Goal: Task Accomplishment & Management: Use online tool/utility

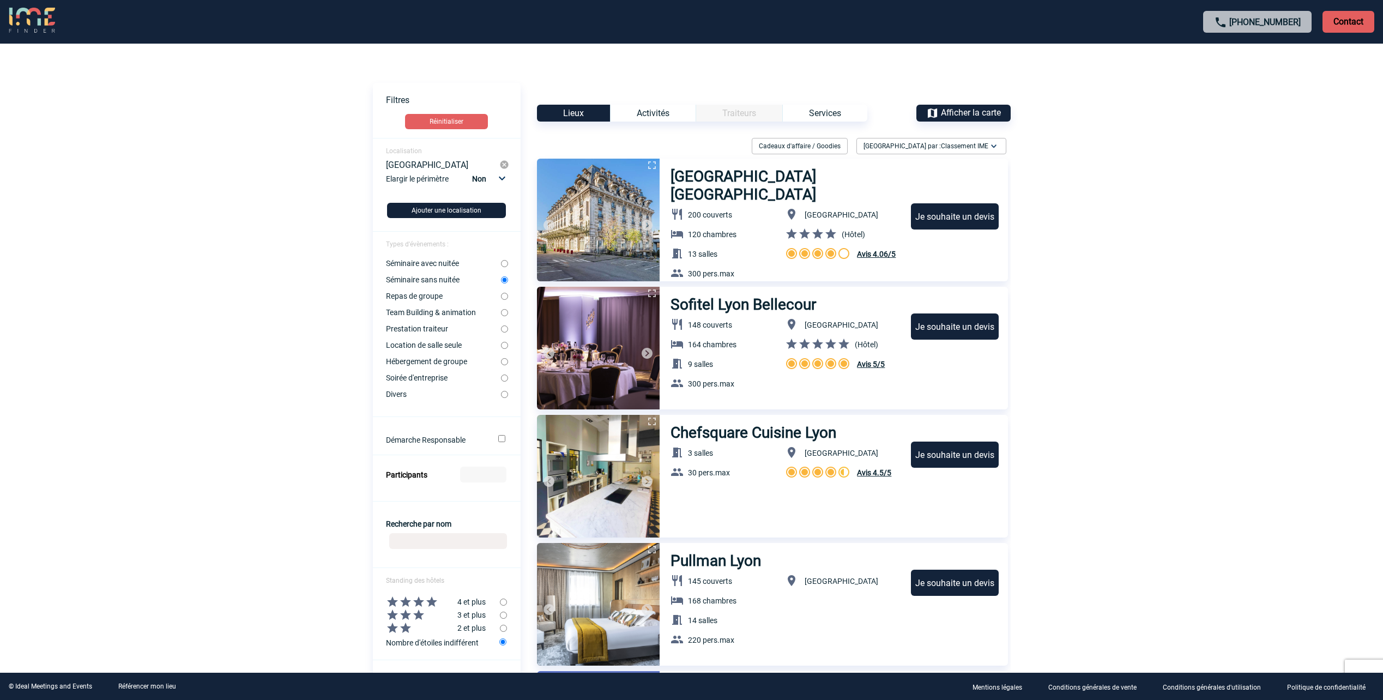
click at [508, 377] on form "Localisation Lyon Elargir le périmètre Non 10km 20km 50km Ajouter une localisat…" at bounding box center [447, 695] width 148 height 1115
click at [507, 378] on input "Soirée d'entreprise" at bounding box center [504, 377] width 7 height 7
radio input "true"
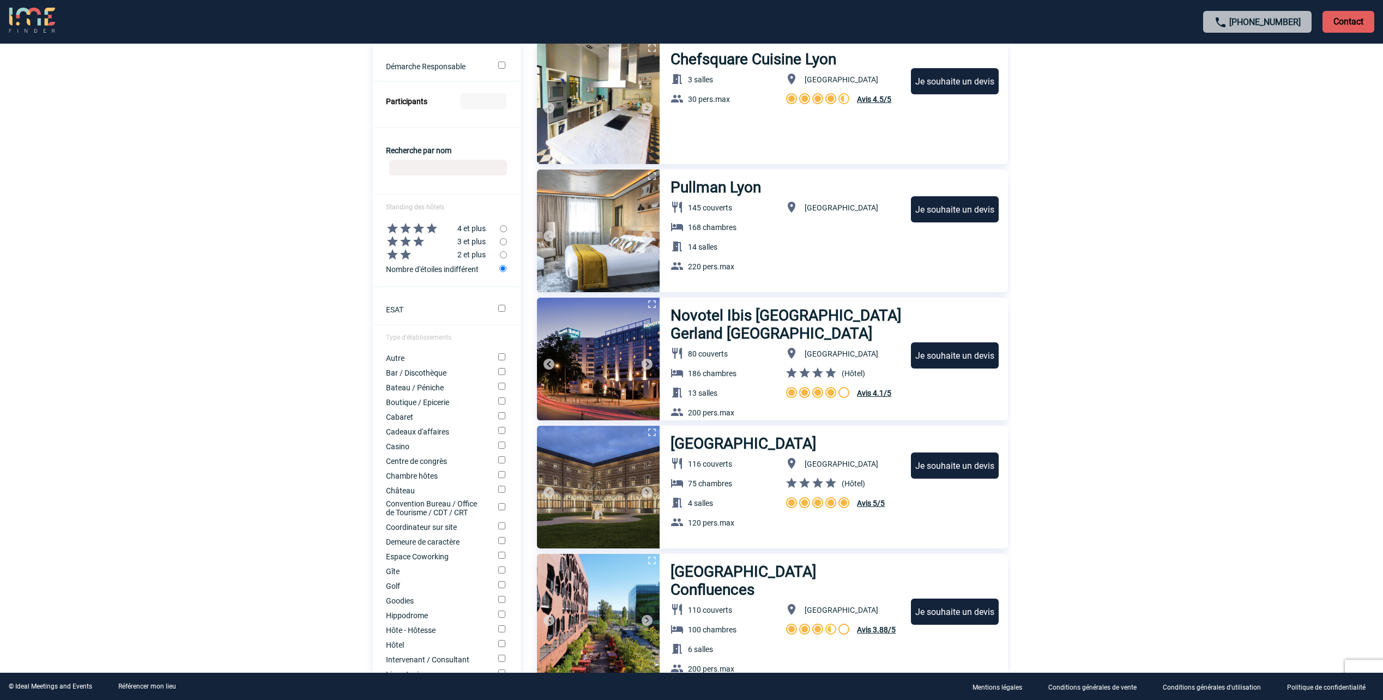
scroll to position [272, 0]
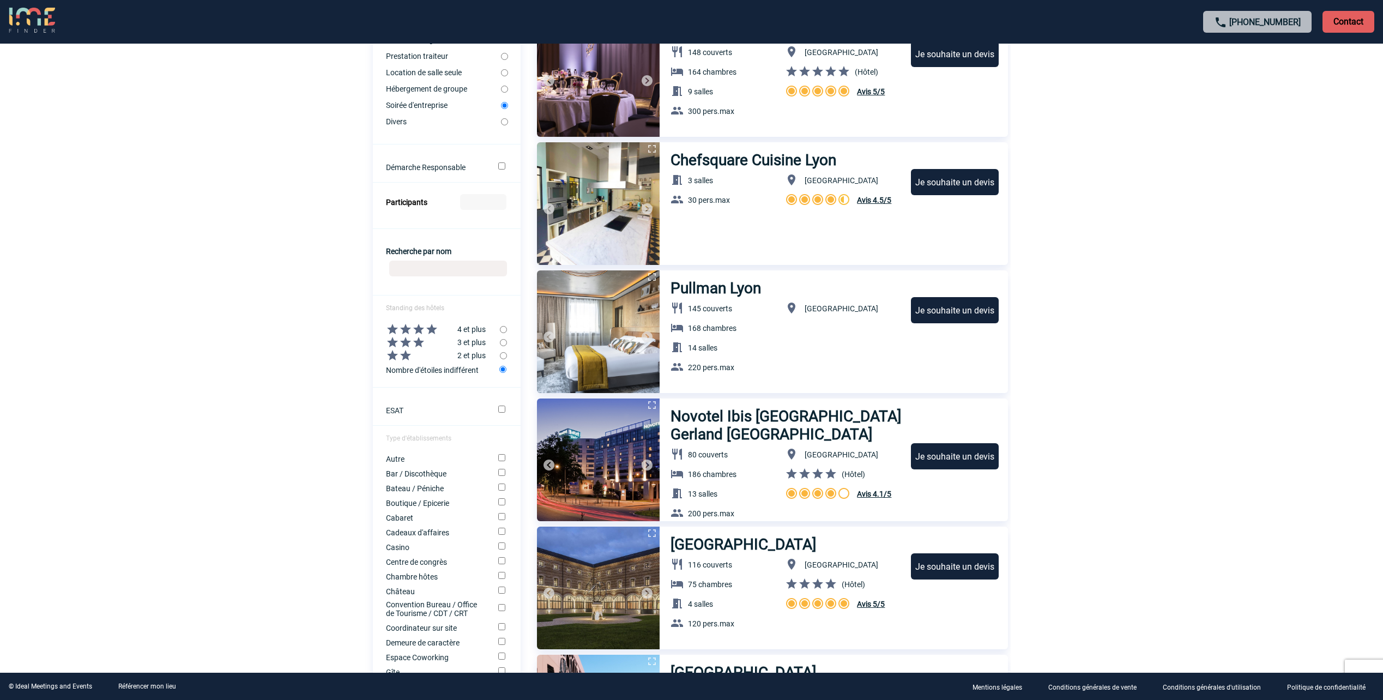
click at [650, 467] on img at bounding box center [646, 464] width 13 height 13
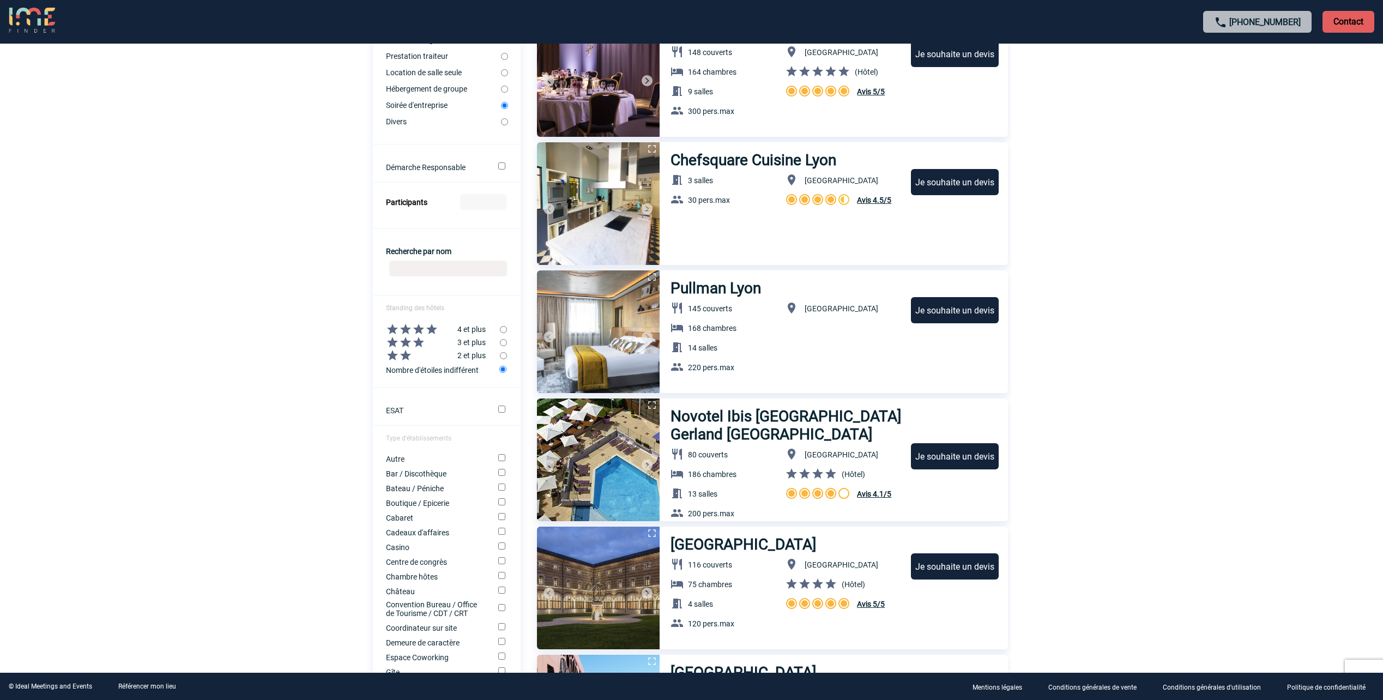
click at [649, 466] on img at bounding box center [646, 464] width 13 height 13
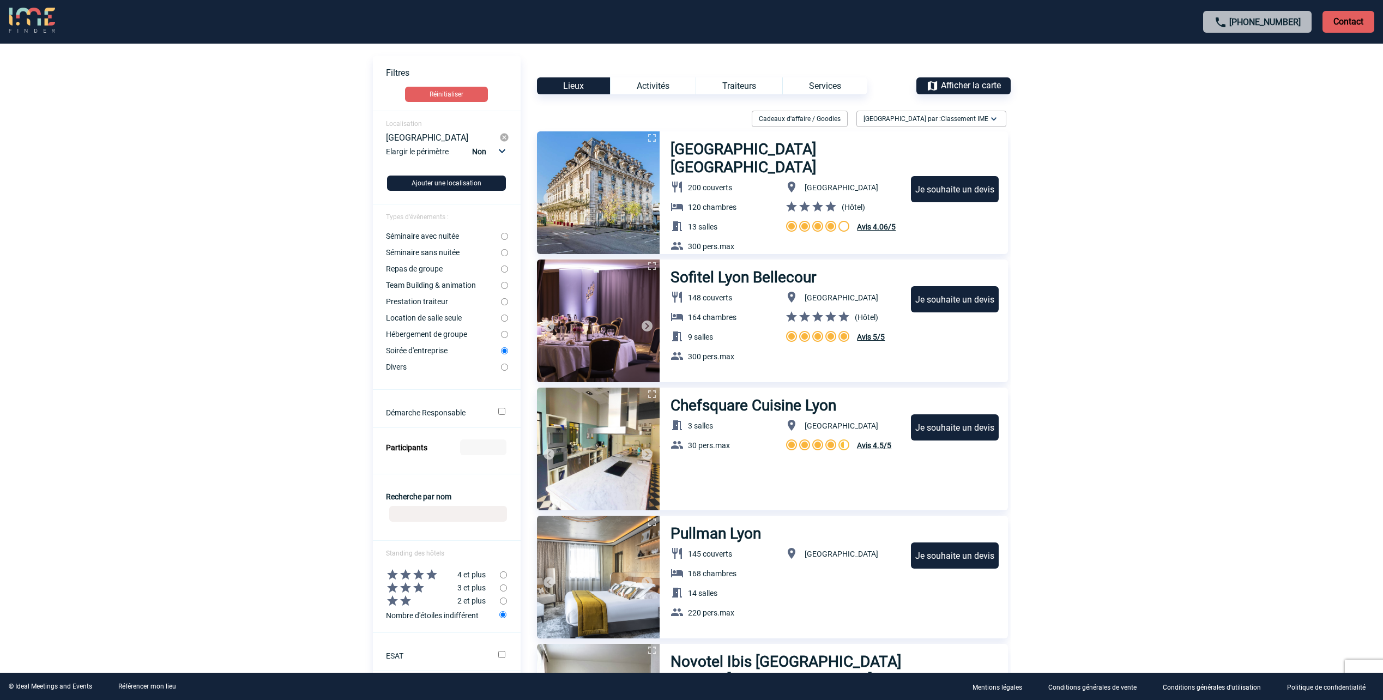
scroll to position [0, 0]
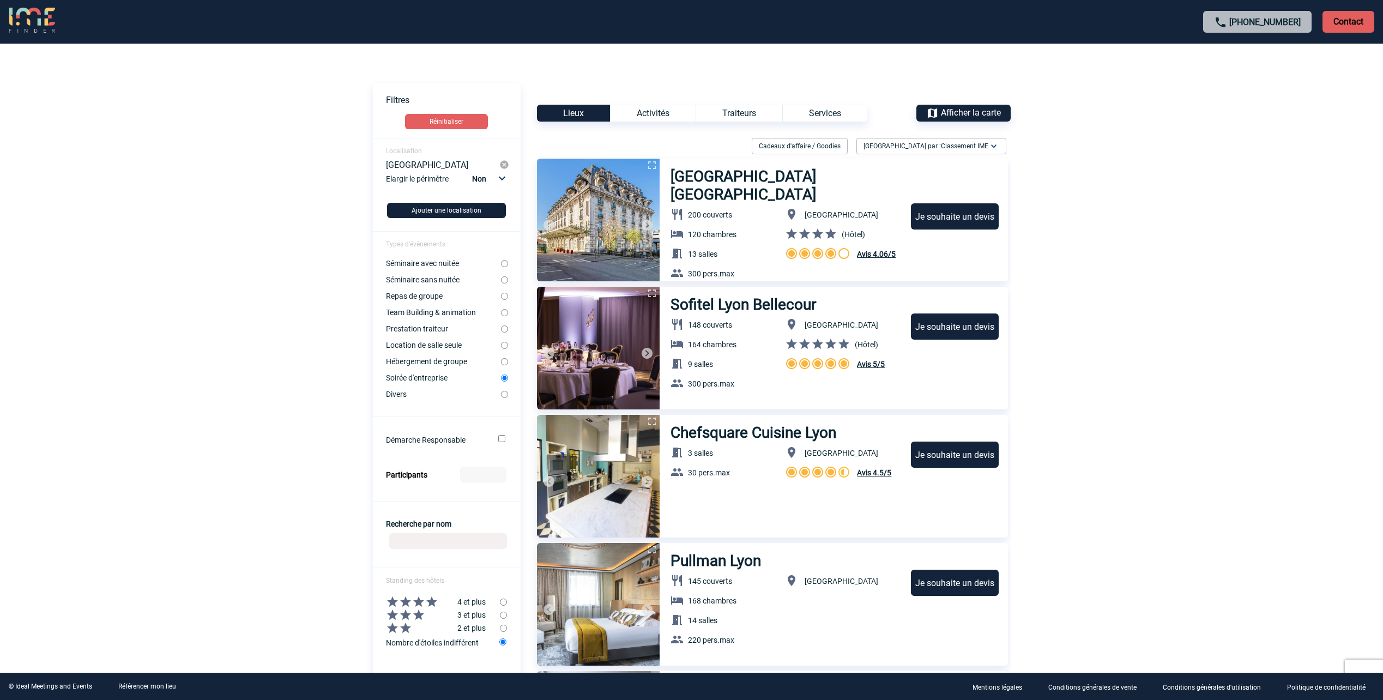
click at [827, 116] on div "Services" at bounding box center [824, 113] width 85 height 17
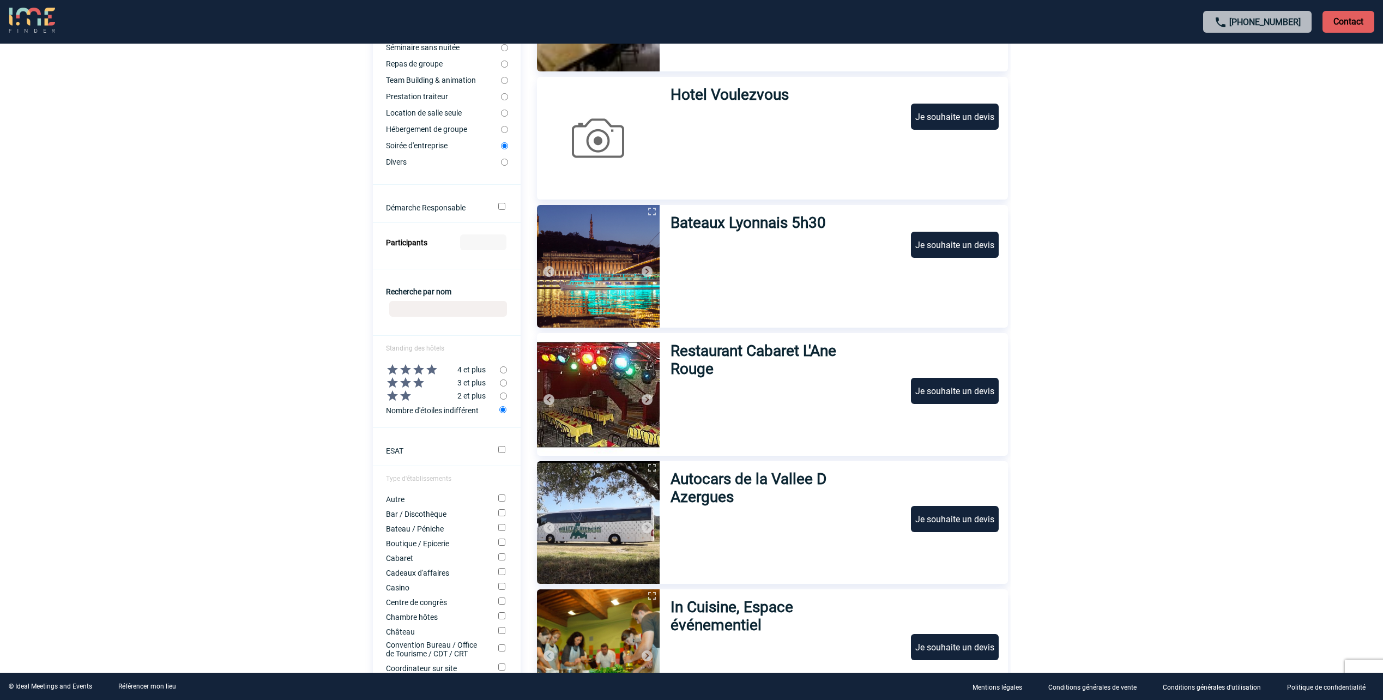
scroll to position [272, 0]
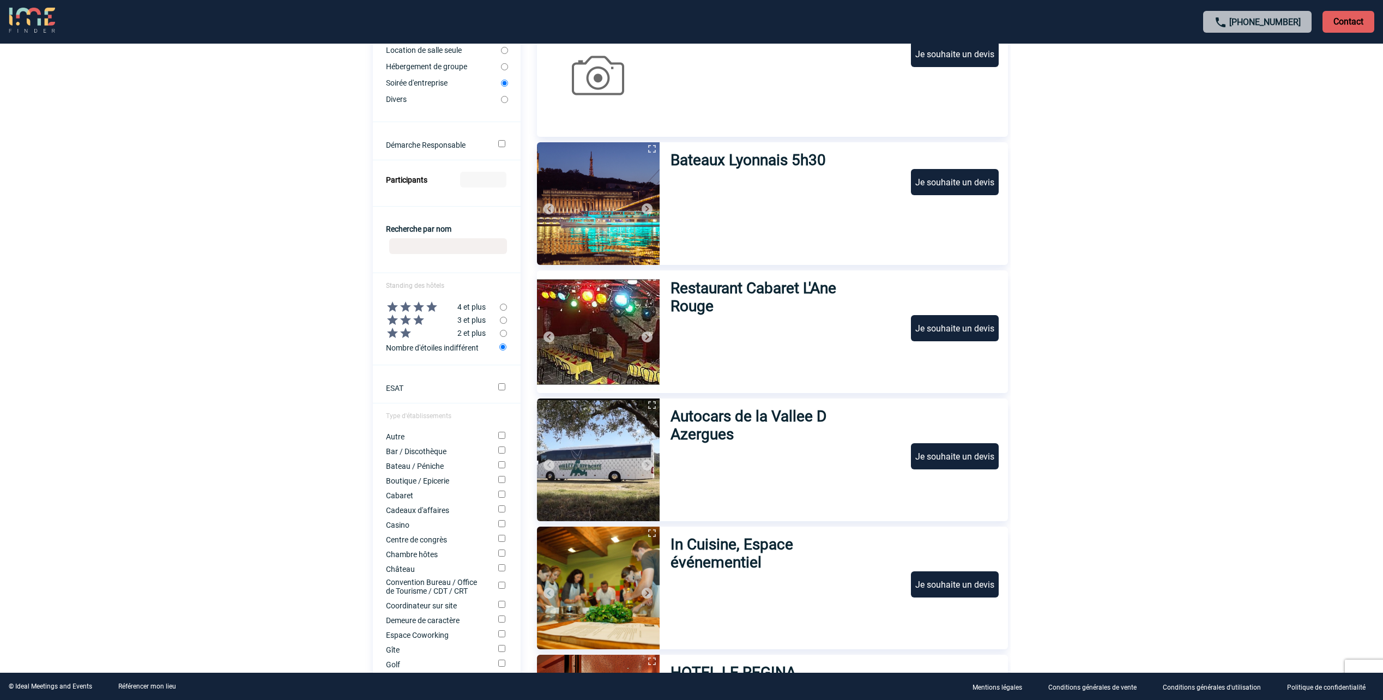
click at [647, 468] on img at bounding box center [646, 464] width 13 height 13
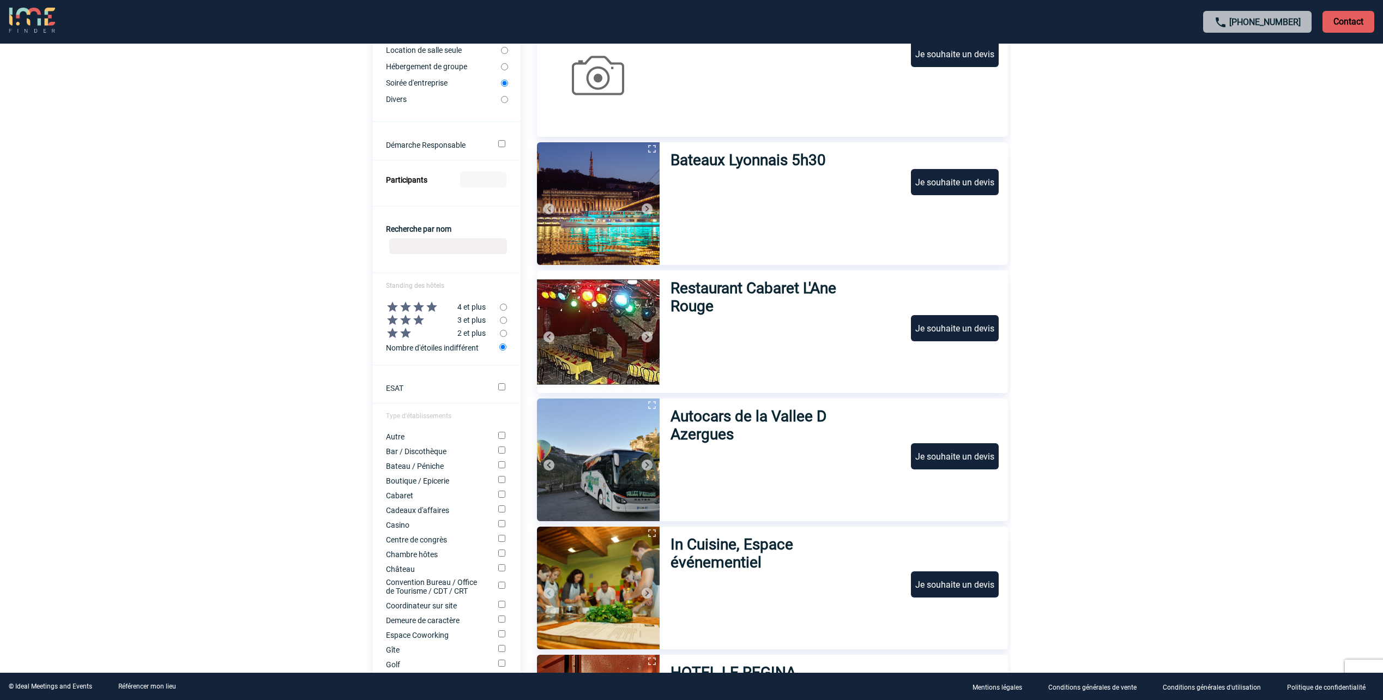
click at [648, 468] on img at bounding box center [646, 464] width 13 height 13
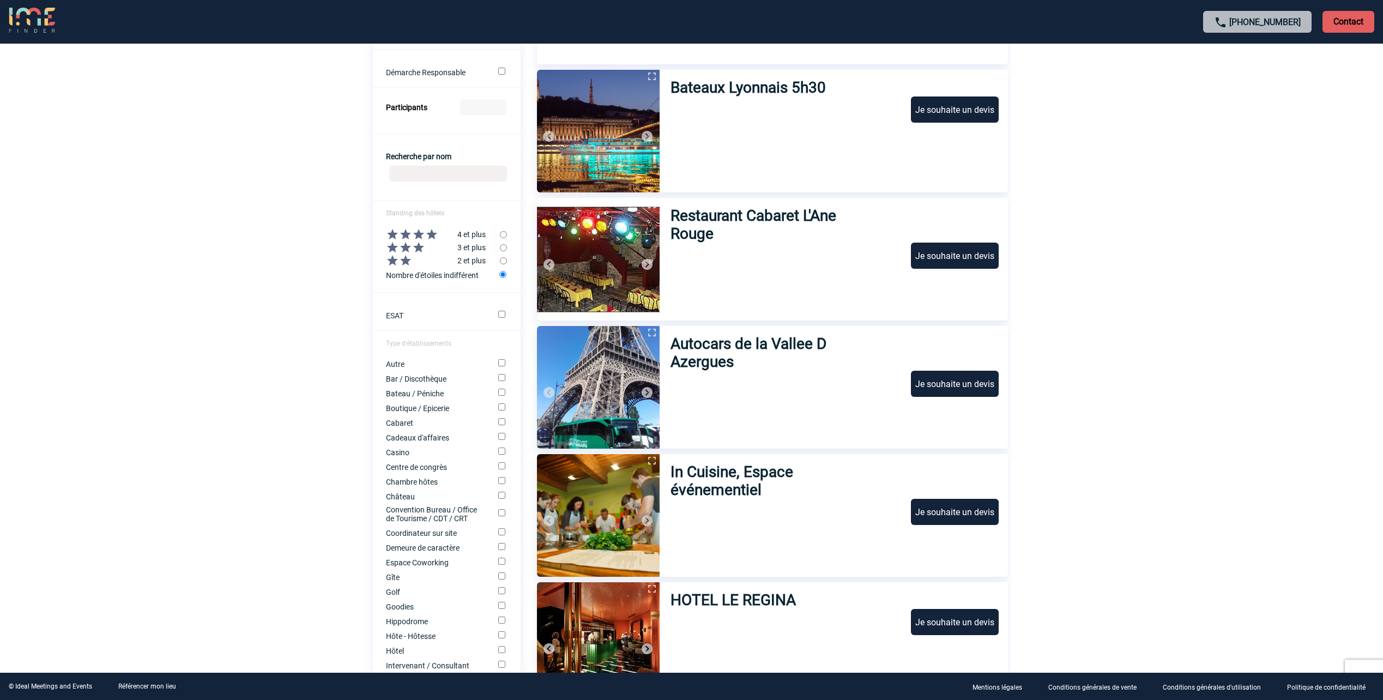
scroll to position [490, 0]
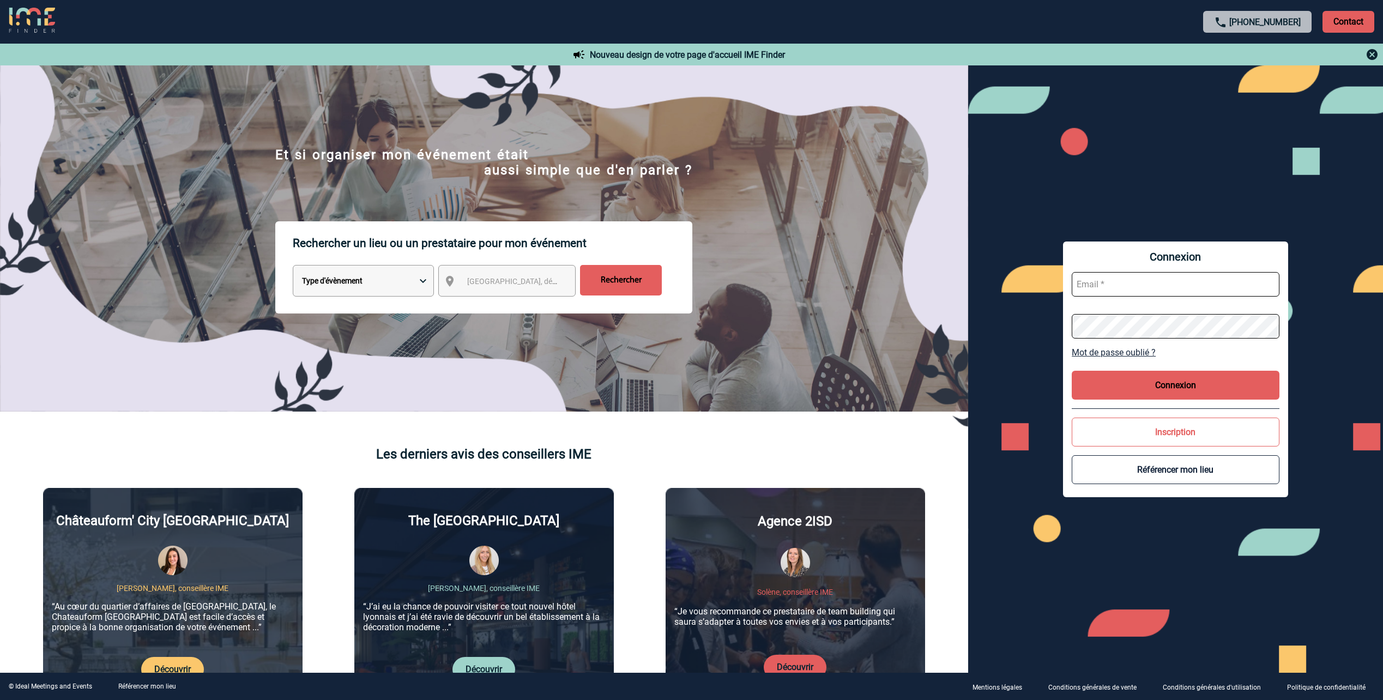
click at [420, 279] on select "Type d'évènement Séminaire avec nuitée Réunion Repas de groupe Team Building & …" at bounding box center [363, 281] width 141 height 32
select select "8"
click at [293, 266] on select "Type d'évènement Séminaire avec nuitée Réunion Repas de groupe Team Building & …" at bounding box center [363, 281] width 141 height 32
click at [504, 280] on span "[GEOGRAPHIC_DATA], département, région..." at bounding box center [543, 281] width 152 height 9
click at [495, 300] on input "search" at bounding box center [516, 301] width 103 height 16
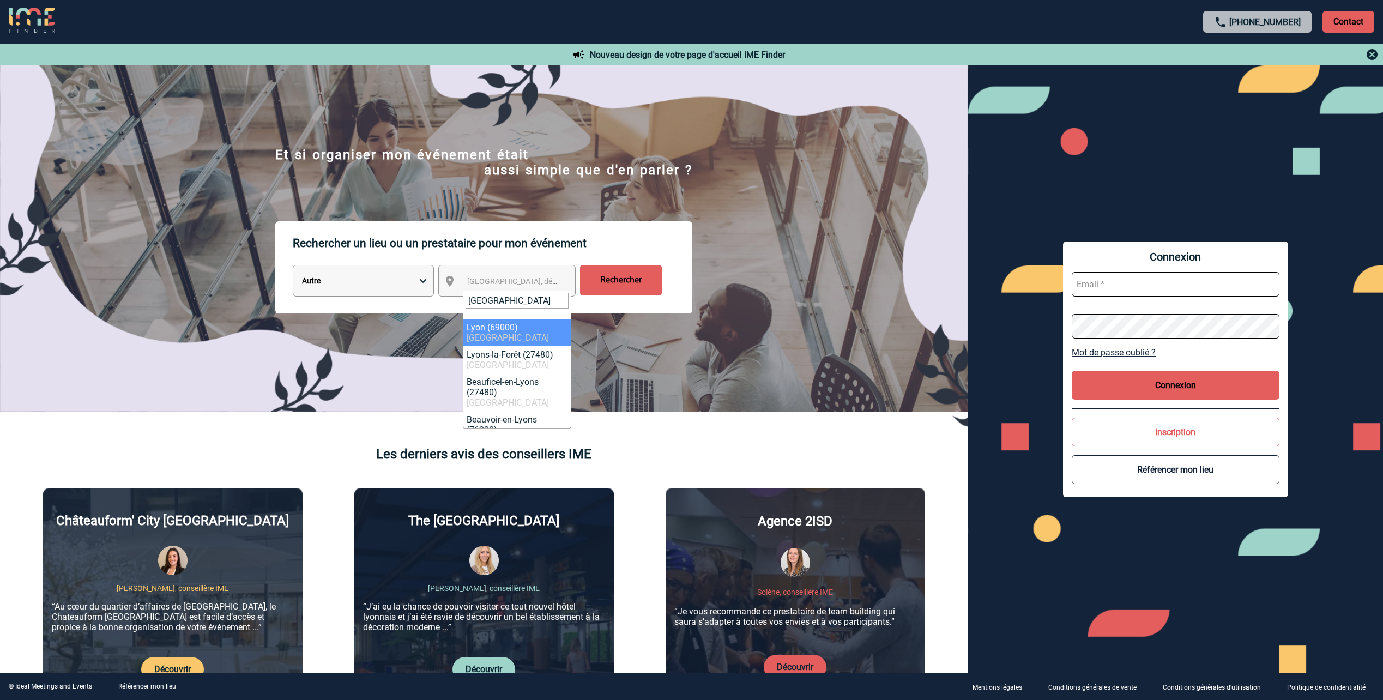
type input "[GEOGRAPHIC_DATA]"
select select "36544"
click at [595, 287] on input "Rechercher" at bounding box center [621, 280] width 82 height 31
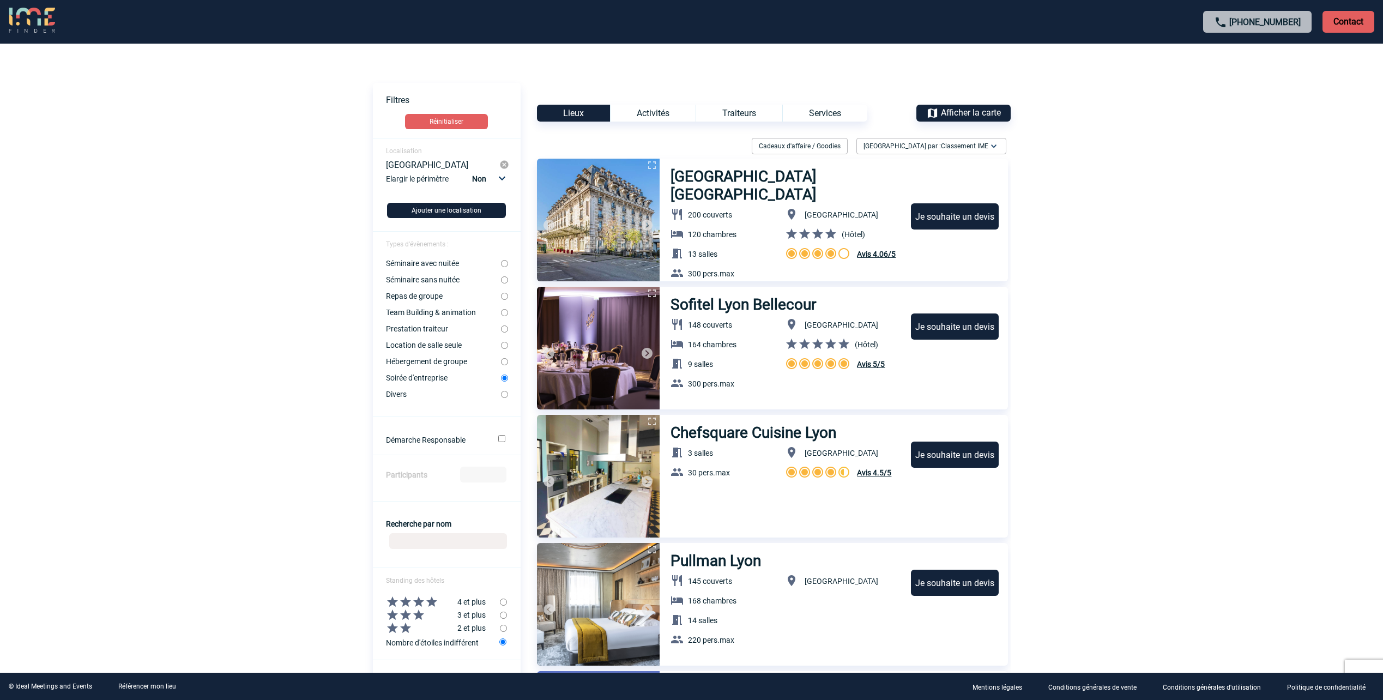
click at [985, 146] on span "Classement IME" at bounding box center [964, 146] width 47 height 8
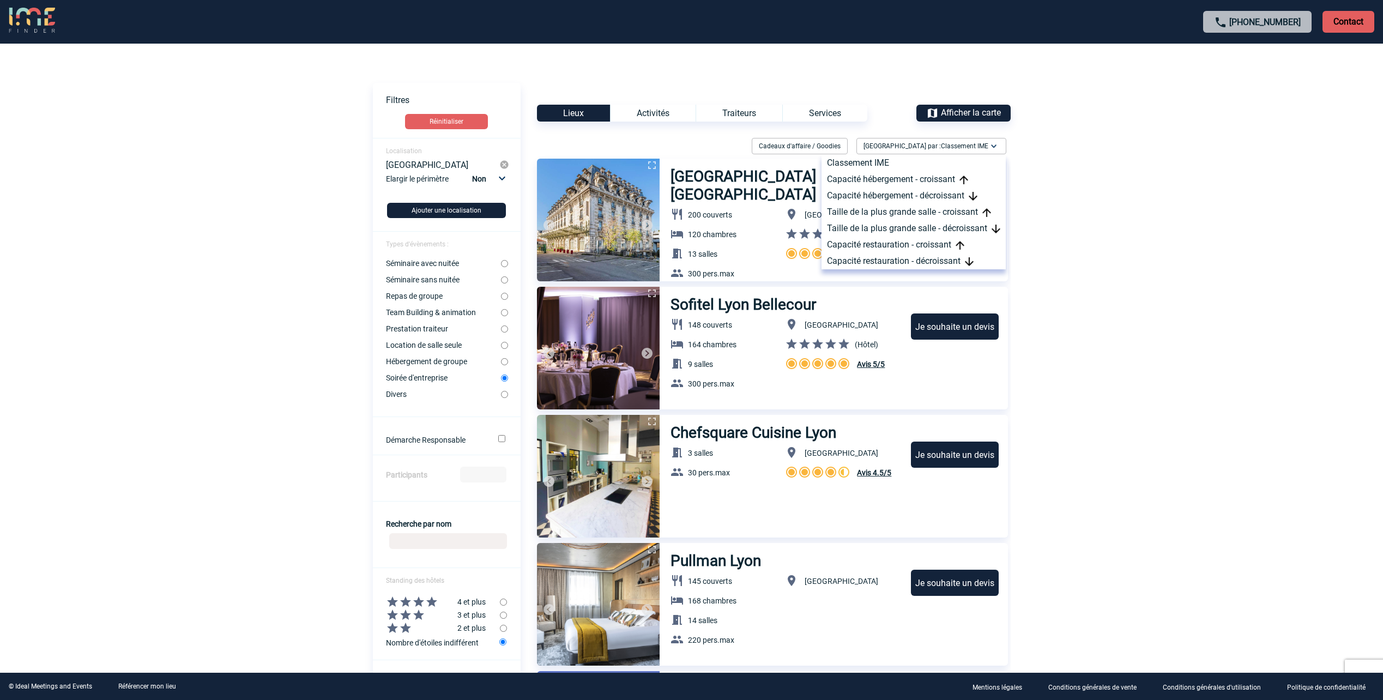
click at [983, 145] on span "Classement IME" at bounding box center [964, 146] width 47 height 8
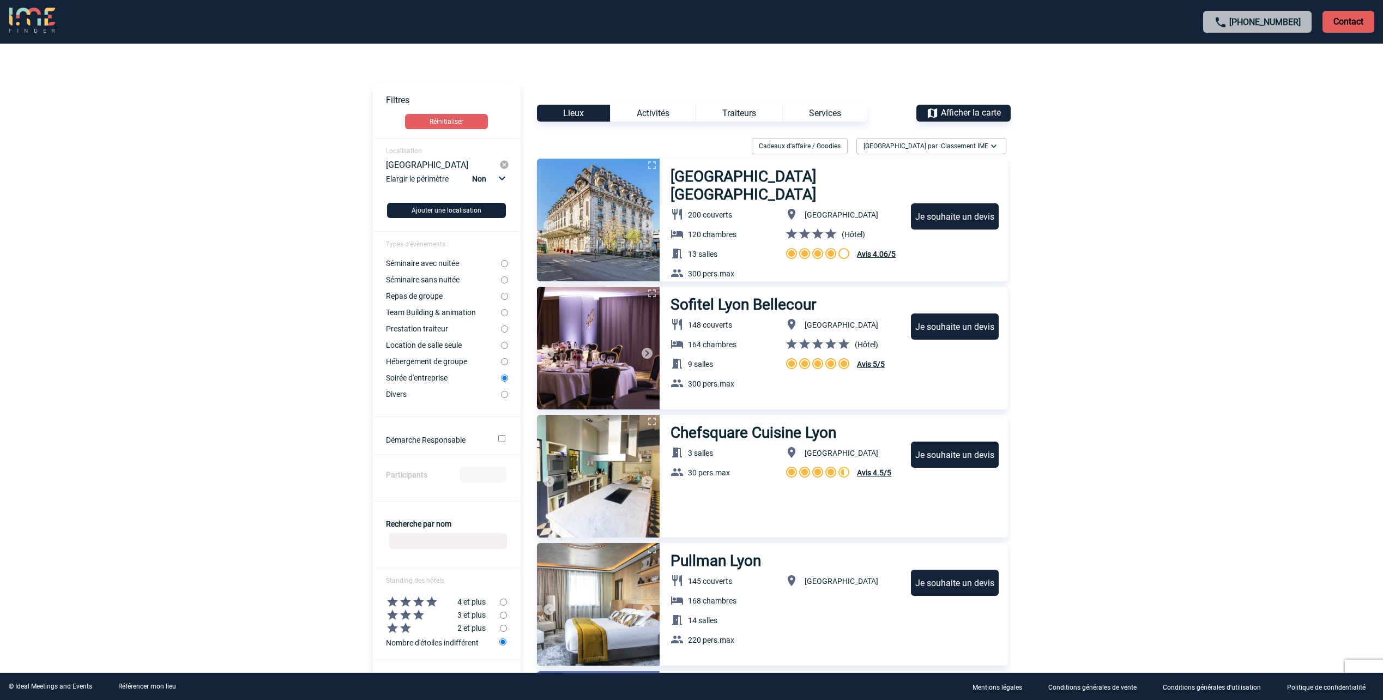
click at [847, 143] on div "Cadeaux d'affaire / Goodies" at bounding box center [800, 146] width 96 height 16
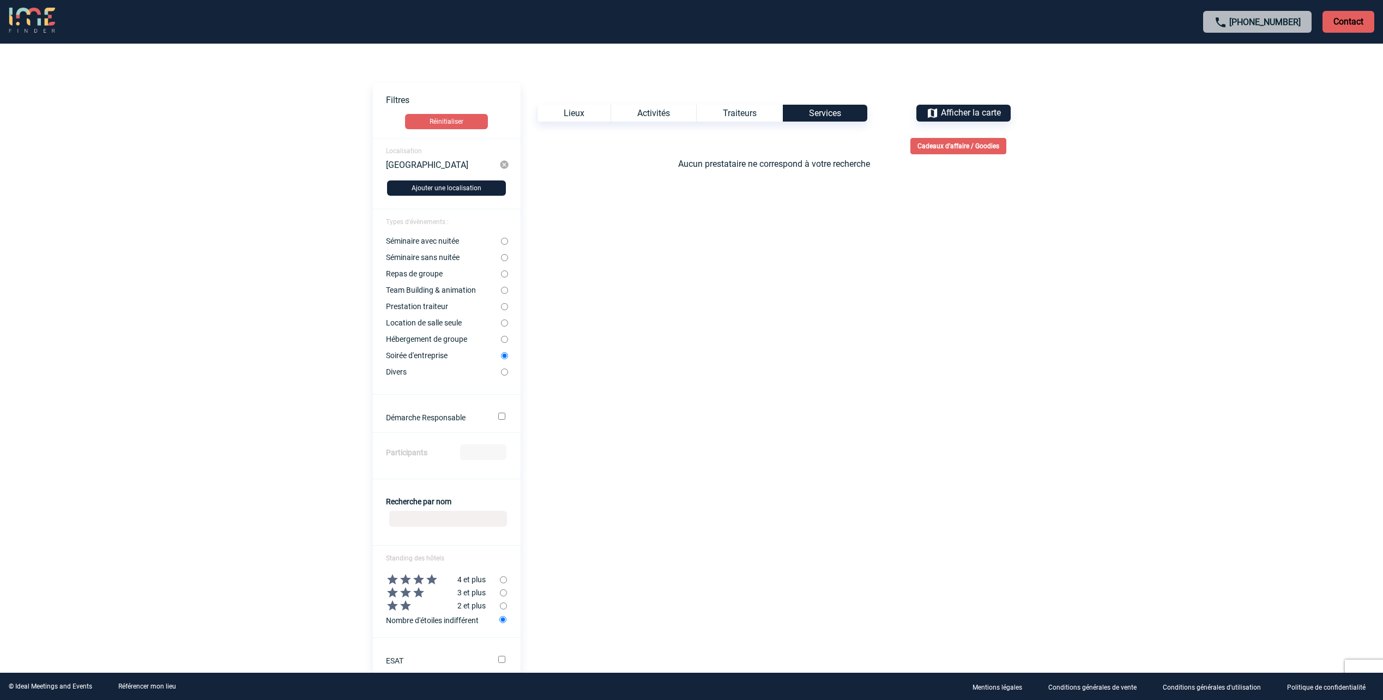
click at [637, 100] on div "Voir les filtres Filtres Réinitialiser Localisation Lyon Ajouter une localisati…" at bounding box center [692, 453] width 638 height 740
click at [644, 110] on div "Activités" at bounding box center [653, 113] width 86 height 17
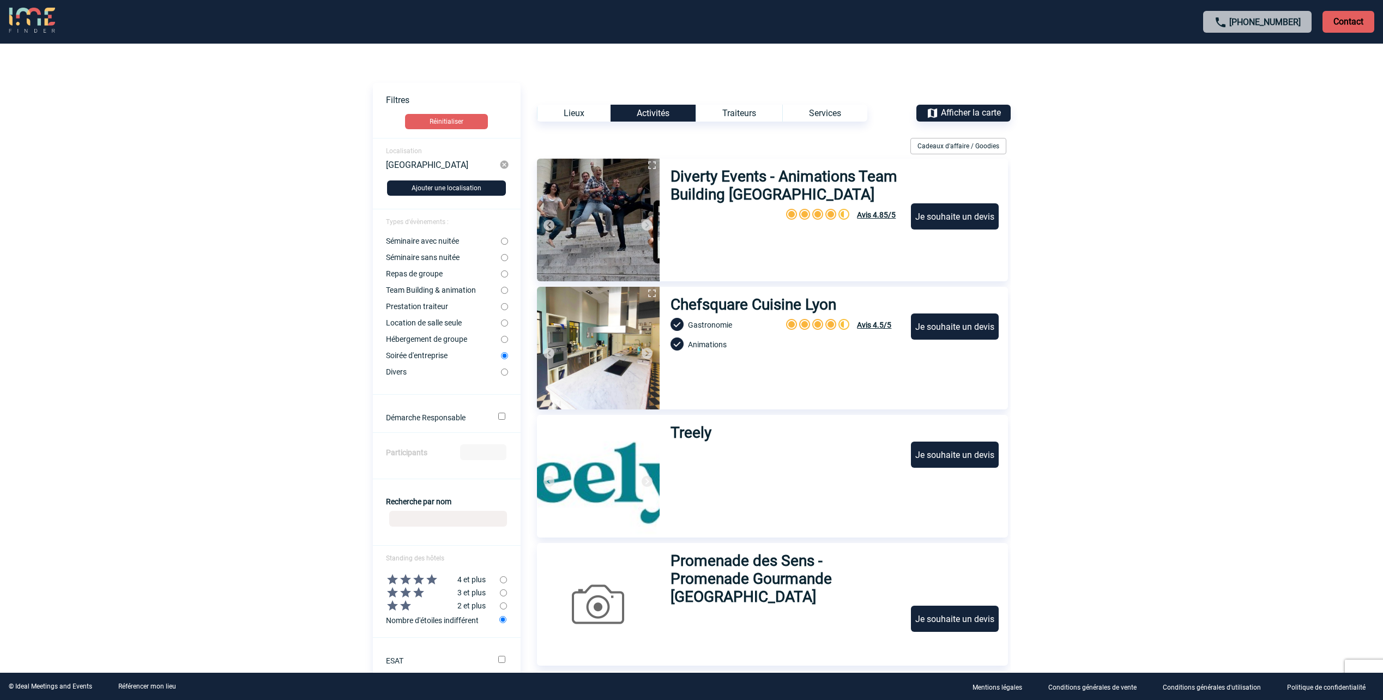
click at [568, 115] on div "Lieux" at bounding box center [574, 113] width 74 height 17
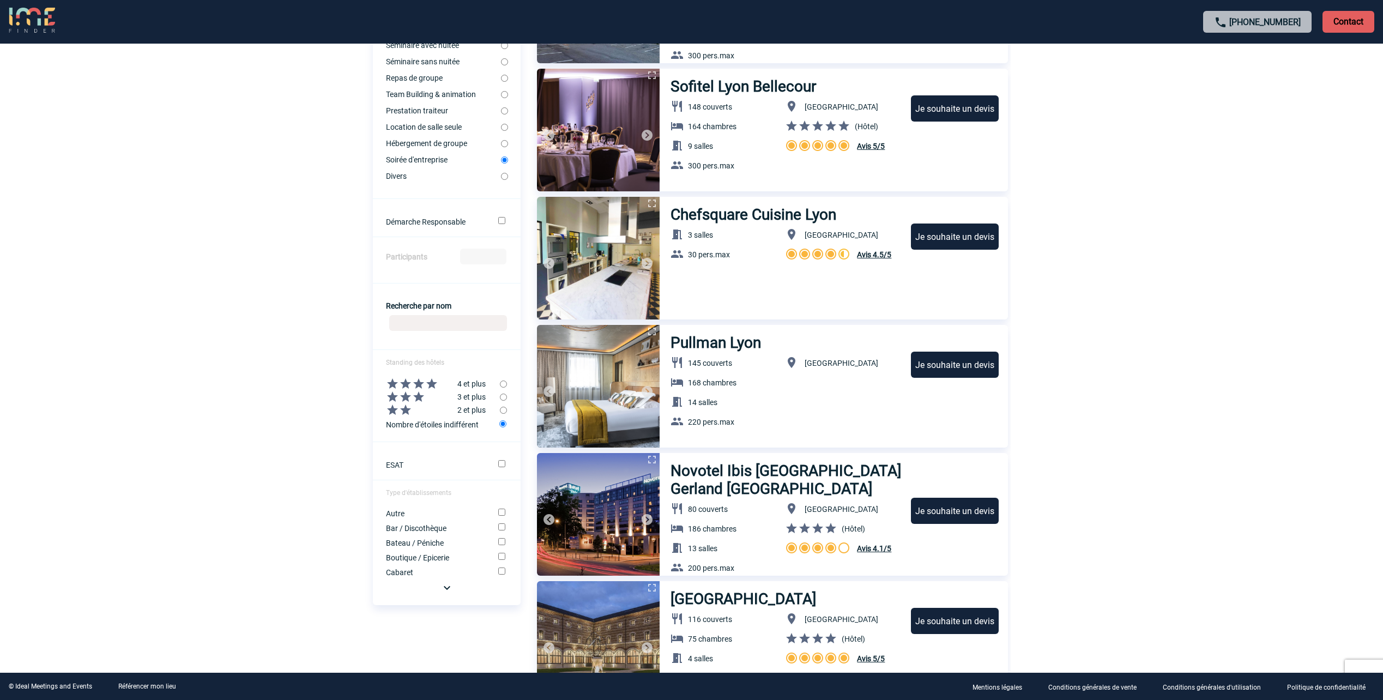
scroll to position [327, 0]
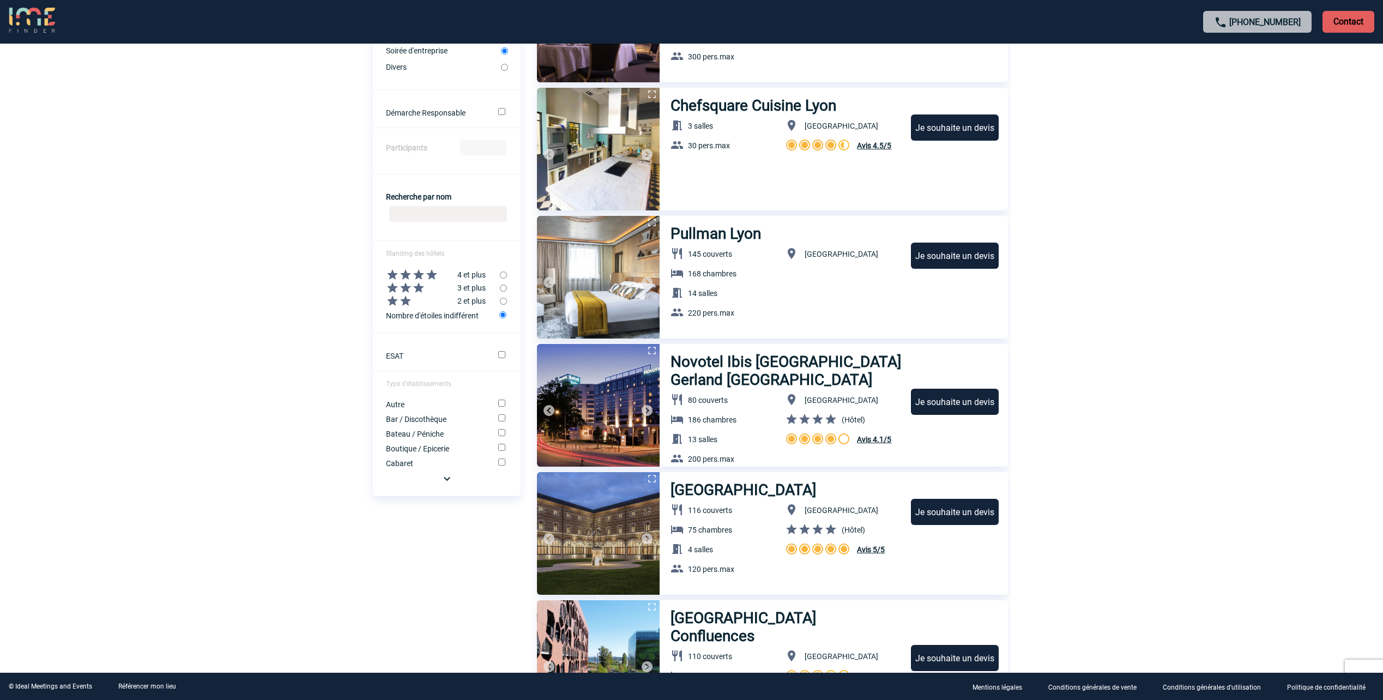
click at [488, 417] on div "Bar / Discothèque" at bounding box center [447, 418] width 148 height 10
click at [499, 419] on input "Bar / Discothèque" at bounding box center [501, 417] width 7 height 7
checkbox input "true"
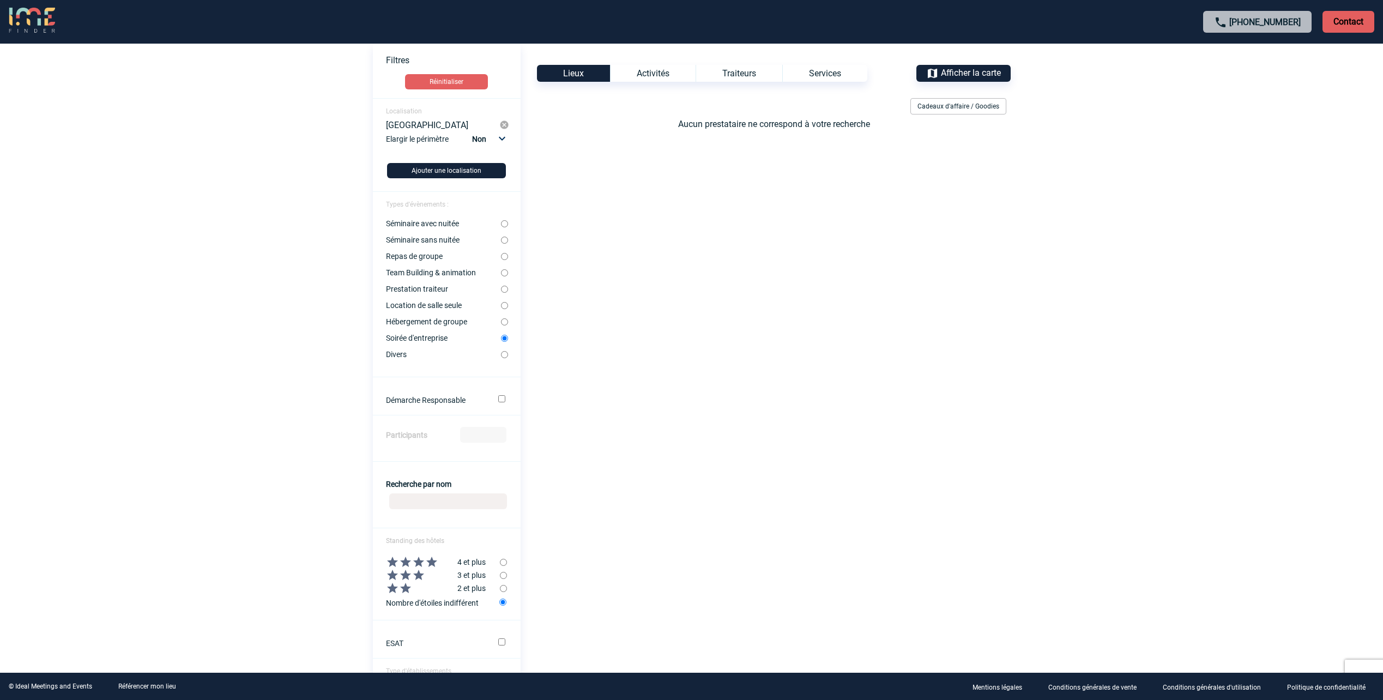
scroll to position [0, 0]
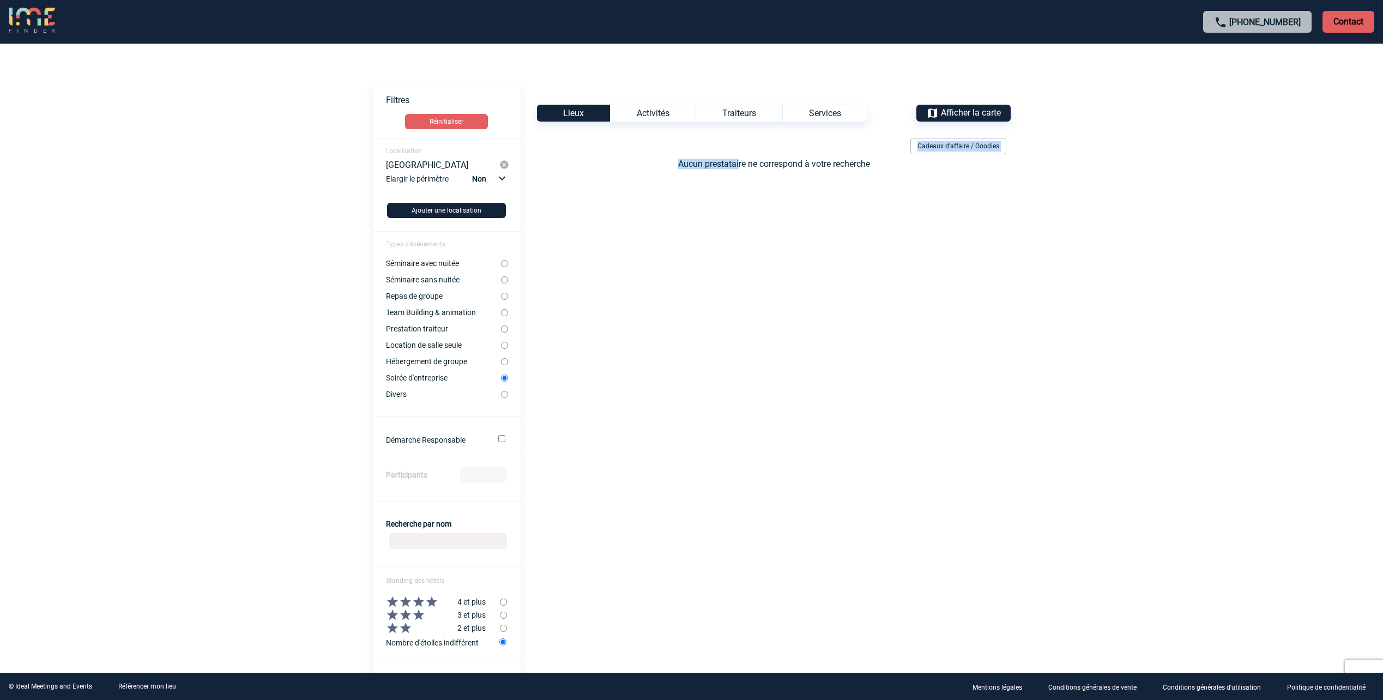
drag, startPoint x: 699, startPoint y: 158, endPoint x: 760, endPoint y: 167, distance: 61.7
click at [760, 167] on div "Cadeaux d'affaire / Goodies Aucun prestataire ne correspond à votre recherche" at bounding box center [765, 153] width 490 height 31
drag, startPoint x: 760, startPoint y: 167, endPoint x: 742, endPoint y: 196, distance: 33.7
click at [767, 169] on div "Voir les filtres Filtres Réinitialiser Localisation Lyon Elargir le périmètre N…" at bounding box center [692, 464] width 638 height 762
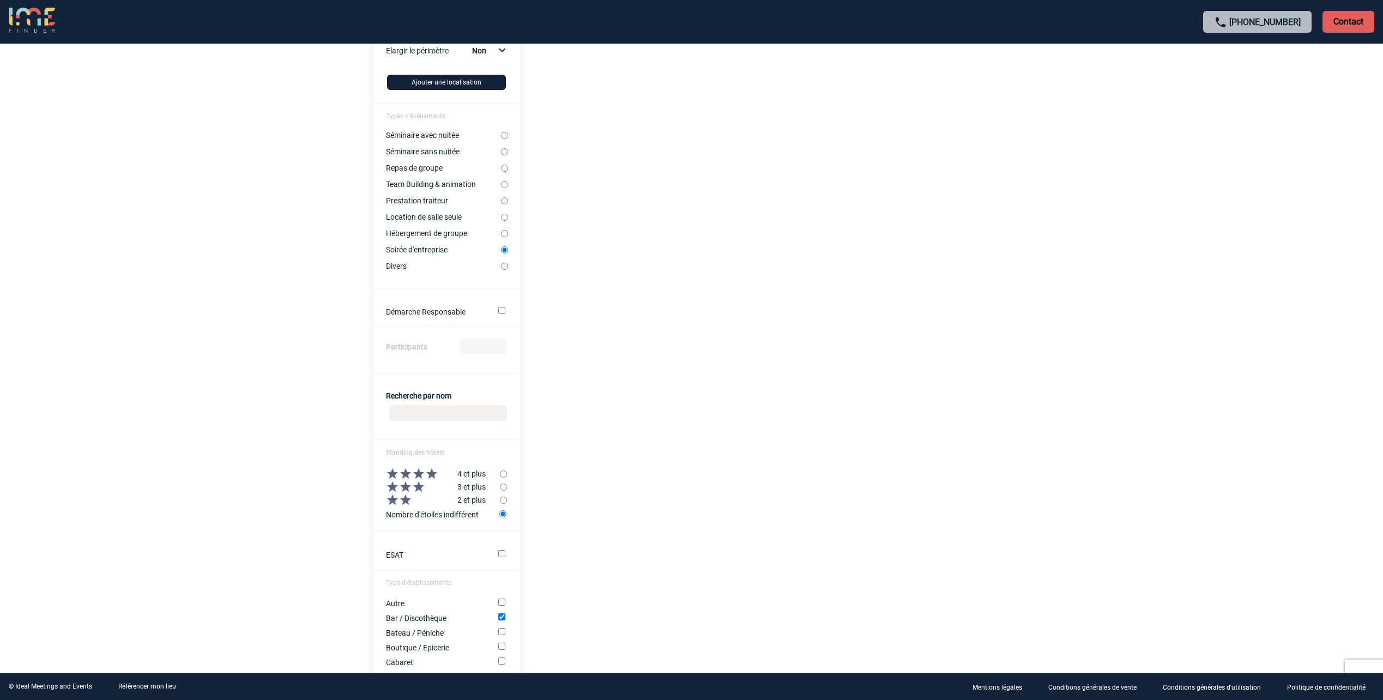
scroll to position [196, 0]
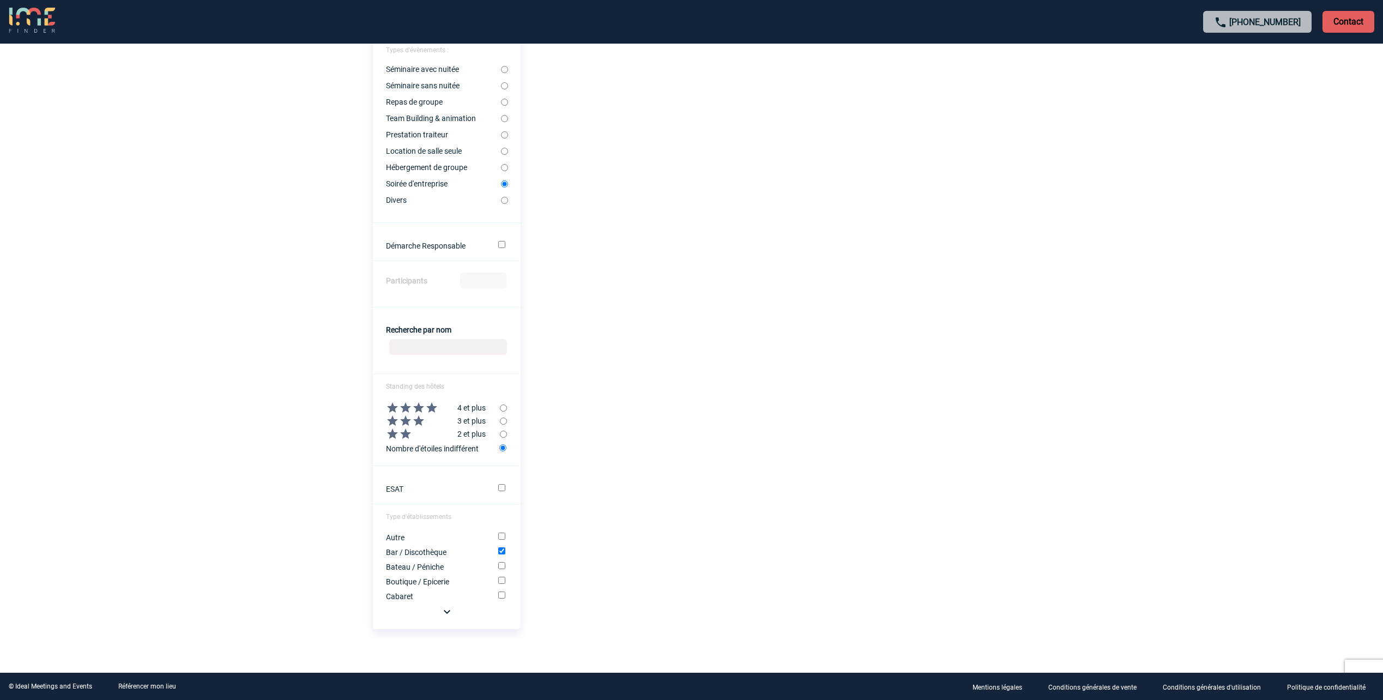
click at [501, 565] on input "Bateau / Péniche" at bounding box center [501, 565] width 7 height 7
checkbox input "true"
click at [502, 552] on input "Bar / Discothèque" at bounding box center [501, 550] width 7 height 7
checkbox input "false"
click at [499, 569] on div "Bateau / Péniche" at bounding box center [447, 566] width 148 height 10
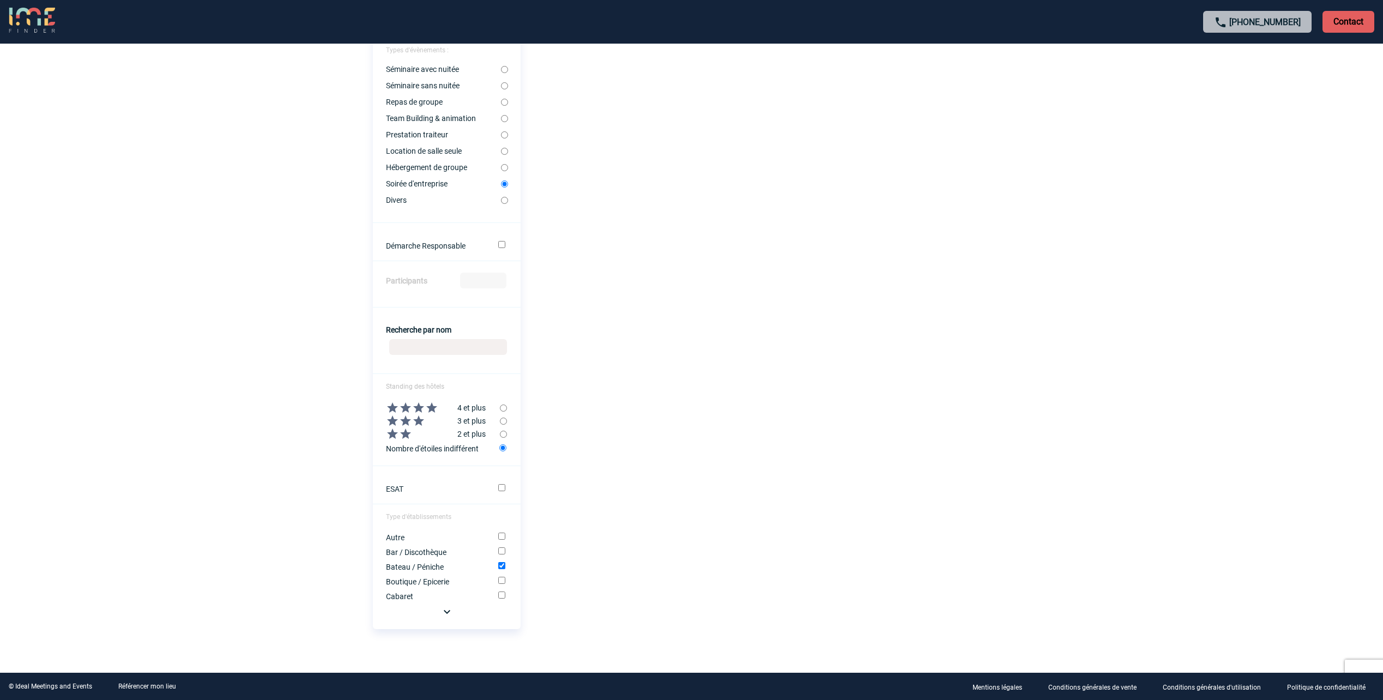
click at [503, 563] on input "Bateau / Péniche" at bounding box center [501, 565] width 7 height 7
checkbox input "false"
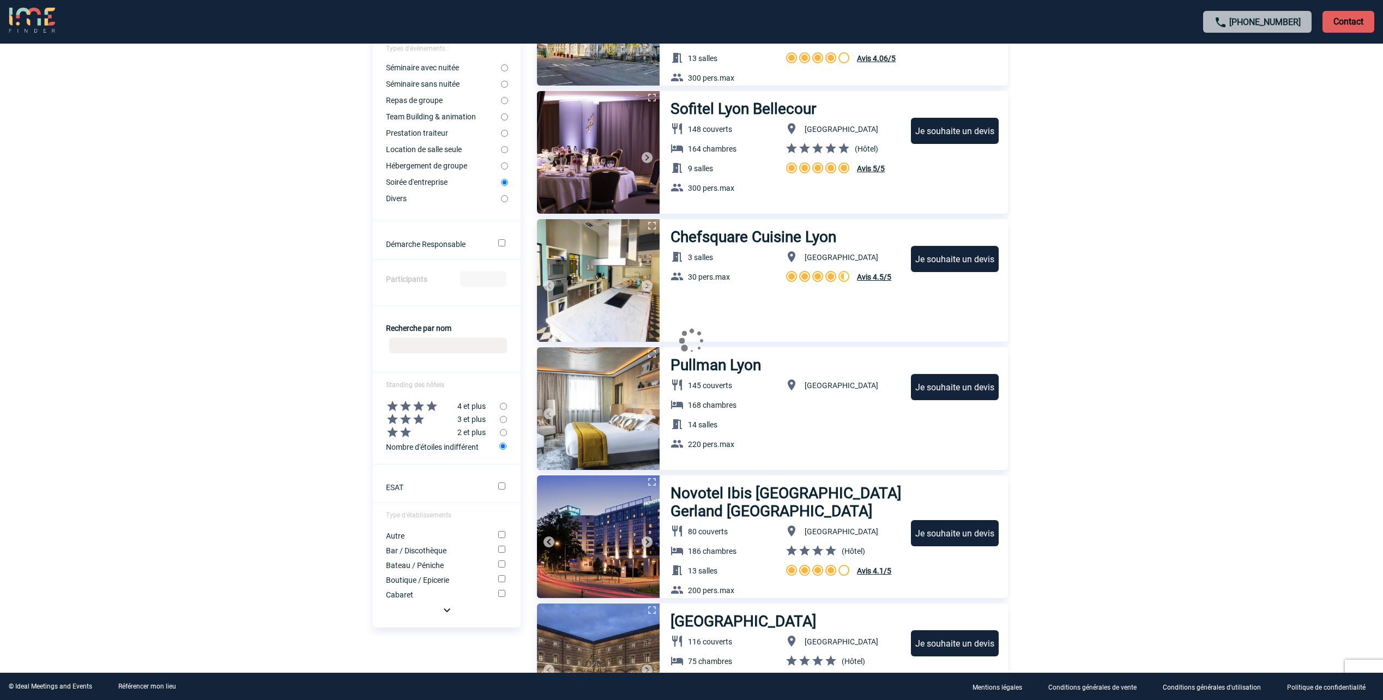
click at [452, 616] on img at bounding box center [446, 609] width 13 height 13
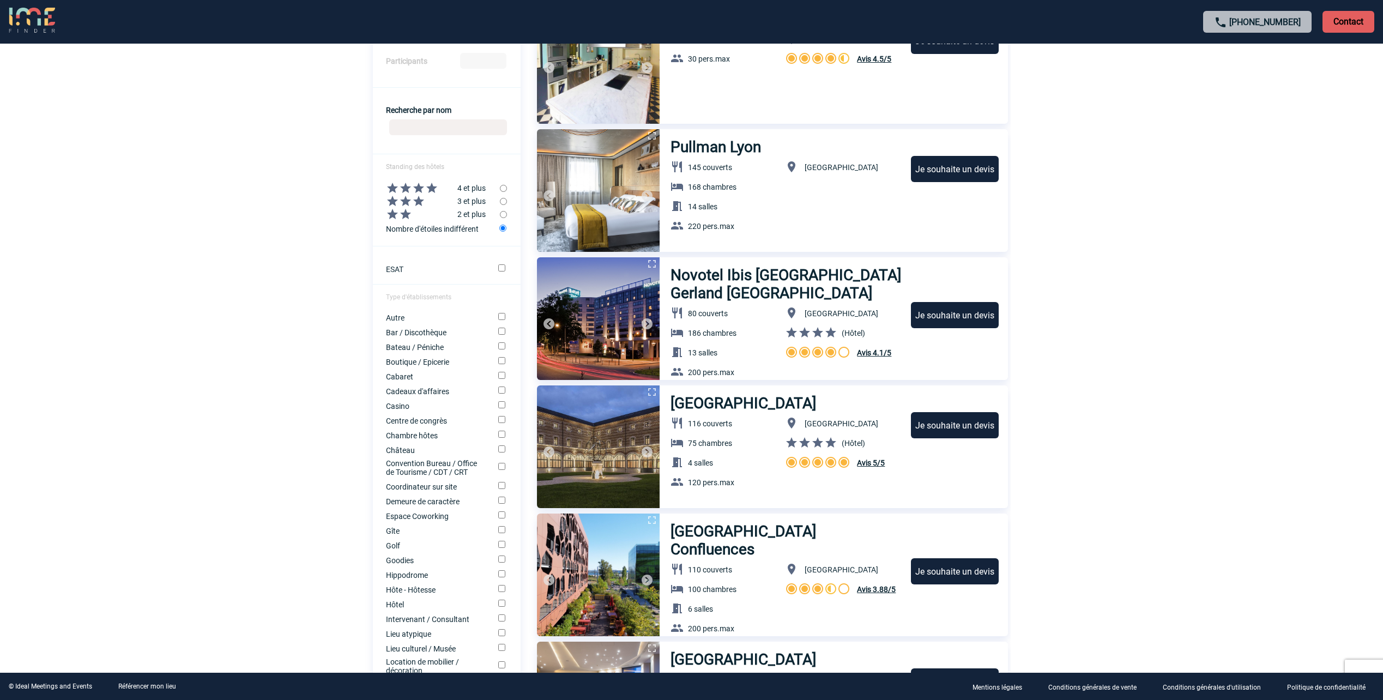
scroll to position [686, 0]
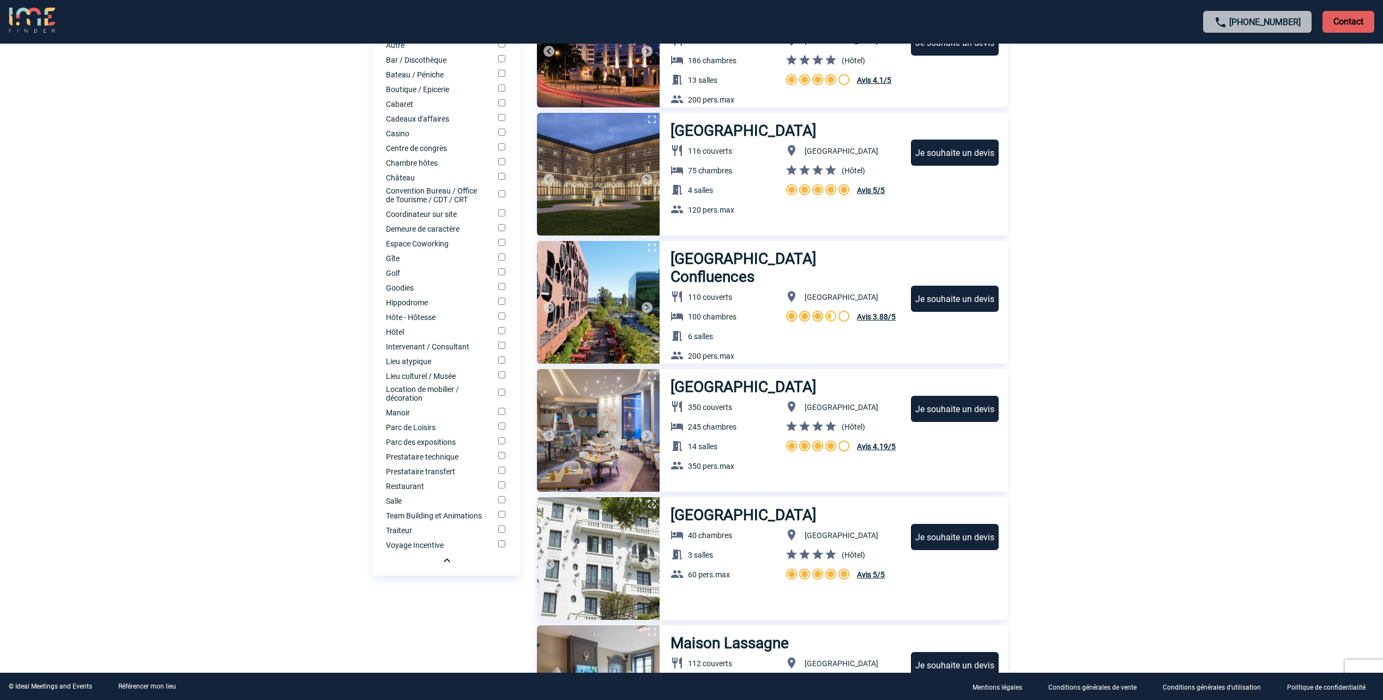
click at [501, 503] on input "Salle" at bounding box center [501, 499] width 7 height 7
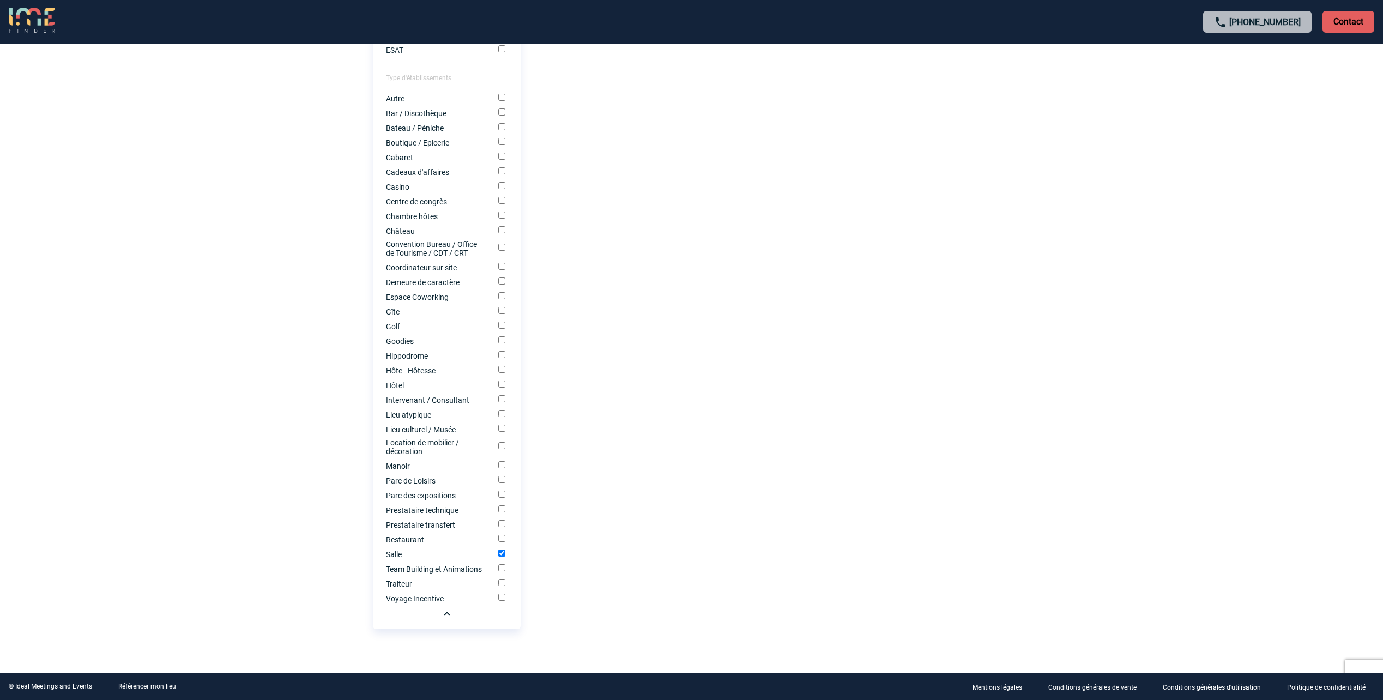
scroll to position [640, 0]
click at [500, 552] on input "Salle" at bounding box center [501, 552] width 7 height 7
checkbox input "false"
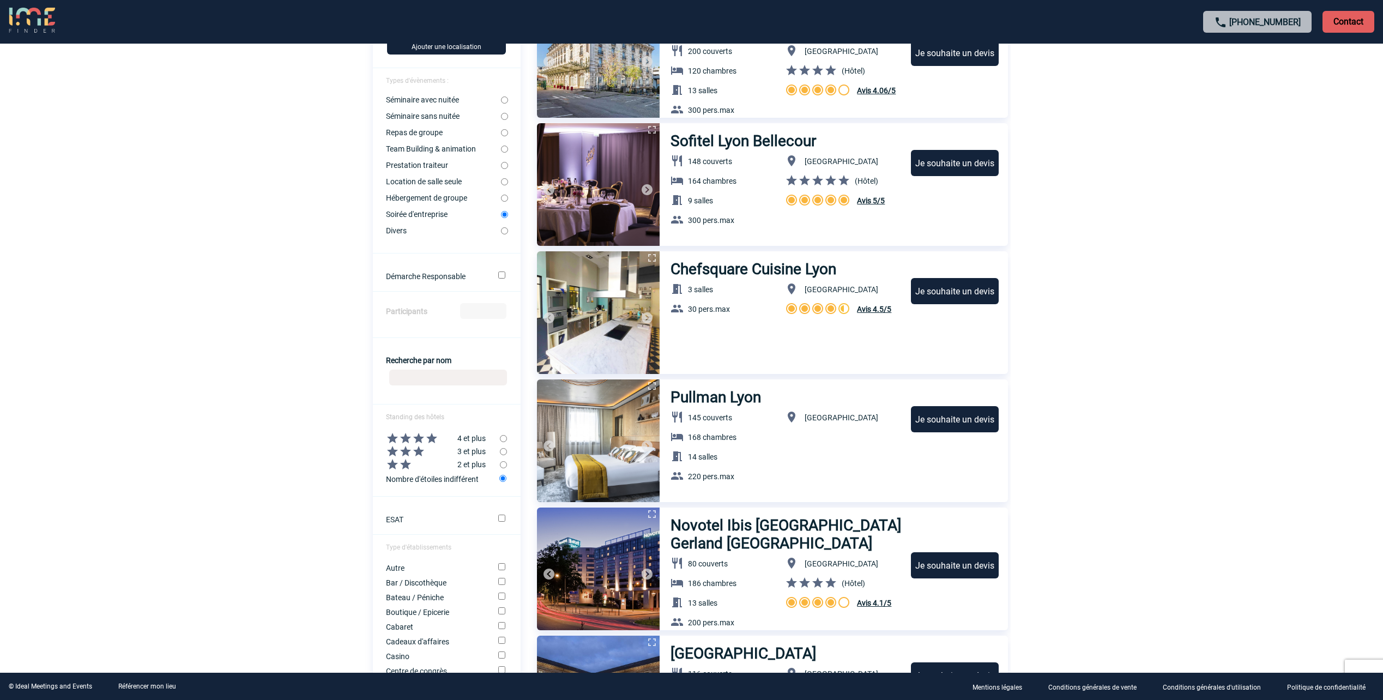
scroll to position [272, 0]
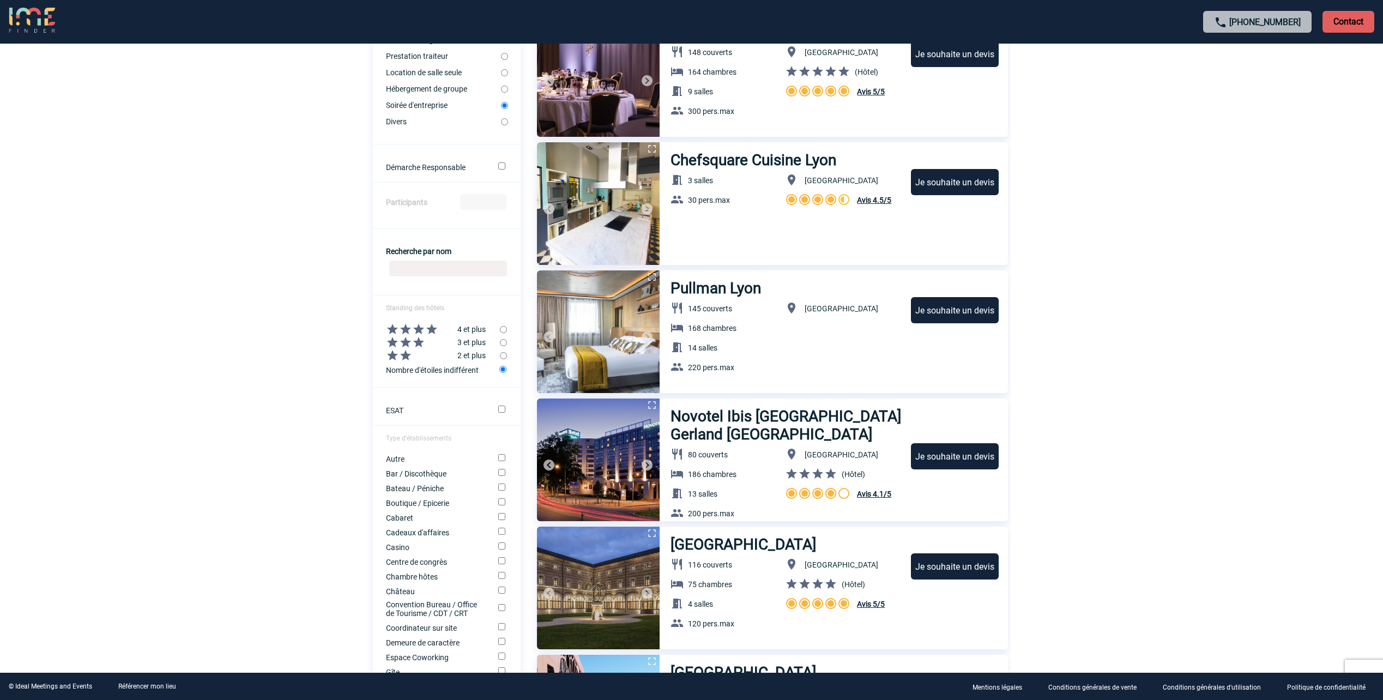
click at [501, 455] on input "Autre" at bounding box center [501, 457] width 7 height 7
checkbox input "true"
click at [501, 469] on div "Bar / Discothèque" at bounding box center [447, 473] width 148 height 10
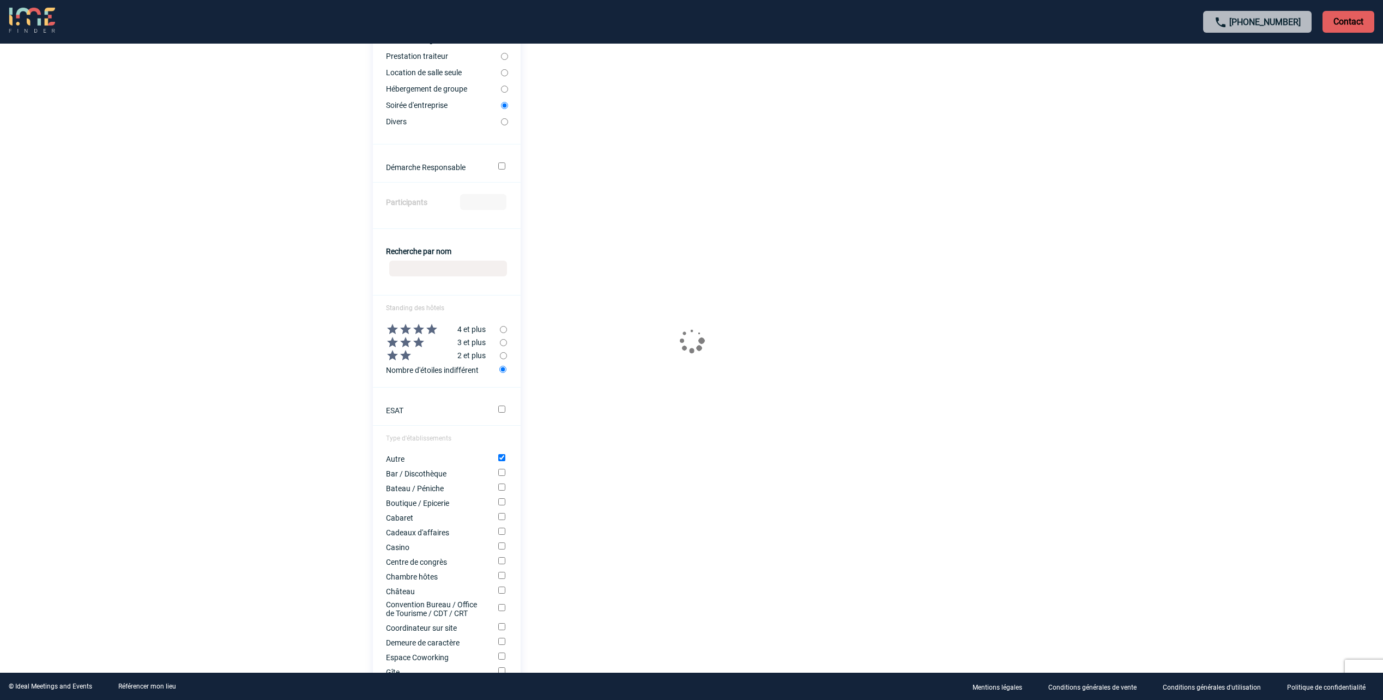
click at [502, 477] on div "Bar / Discothèque" at bounding box center [447, 473] width 148 height 10
click at [502, 476] on input "Bar / Discothèque" at bounding box center [501, 472] width 7 height 7
checkbox input "true"
click at [502, 490] on input "Bateau / Péniche" at bounding box center [501, 486] width 7 height 7
checkbox input "true"
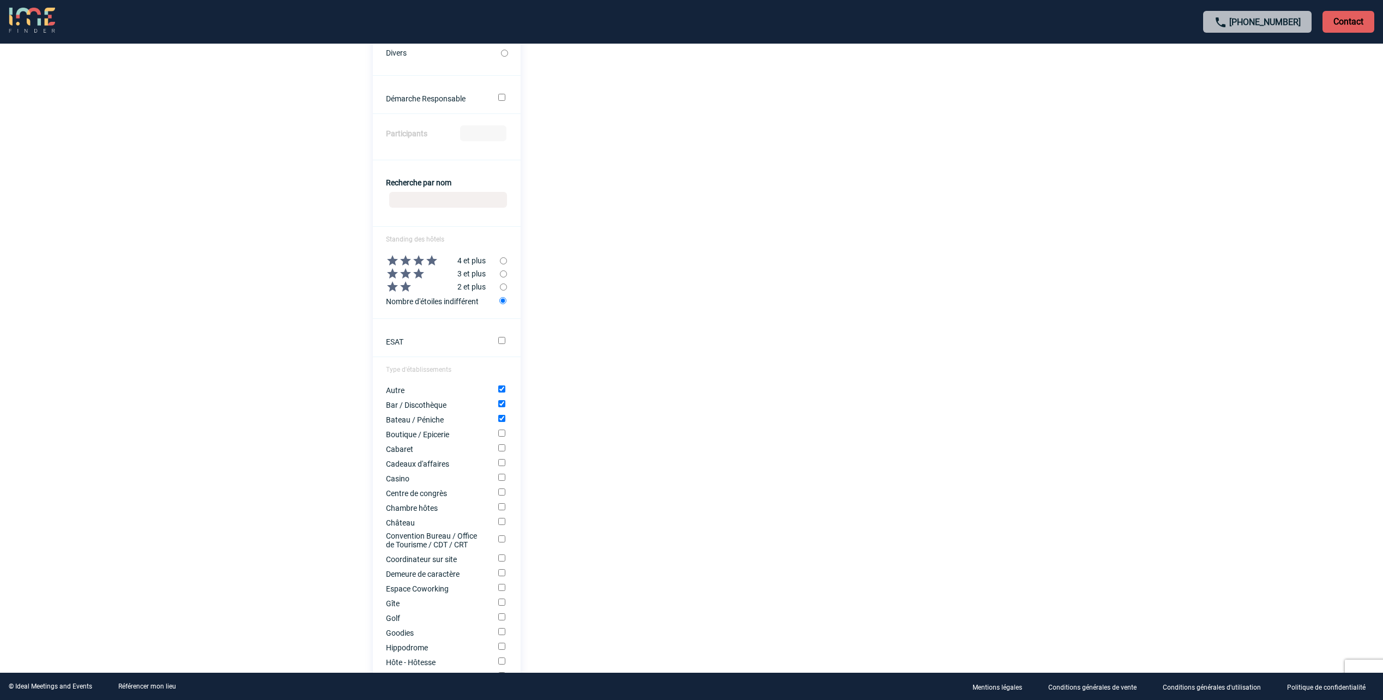
scroll to position [436, 0]
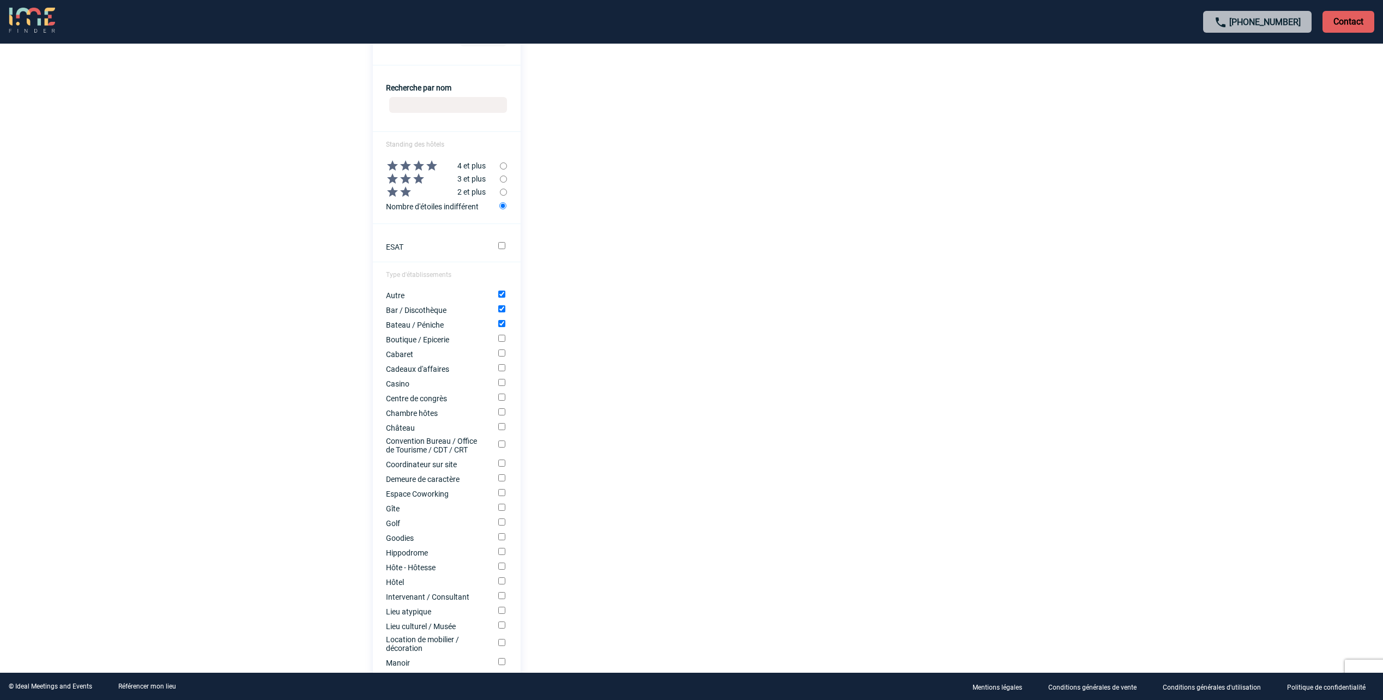
click at [504, 398] on input "Centre de congrès" at bounding box center [501, 396] width 7 height 7
checkbox input "true"
click at [501, 480] on input "Demeure de caractère" at bounding box center [501, 477] width 7 height 7
checkbox input "true"
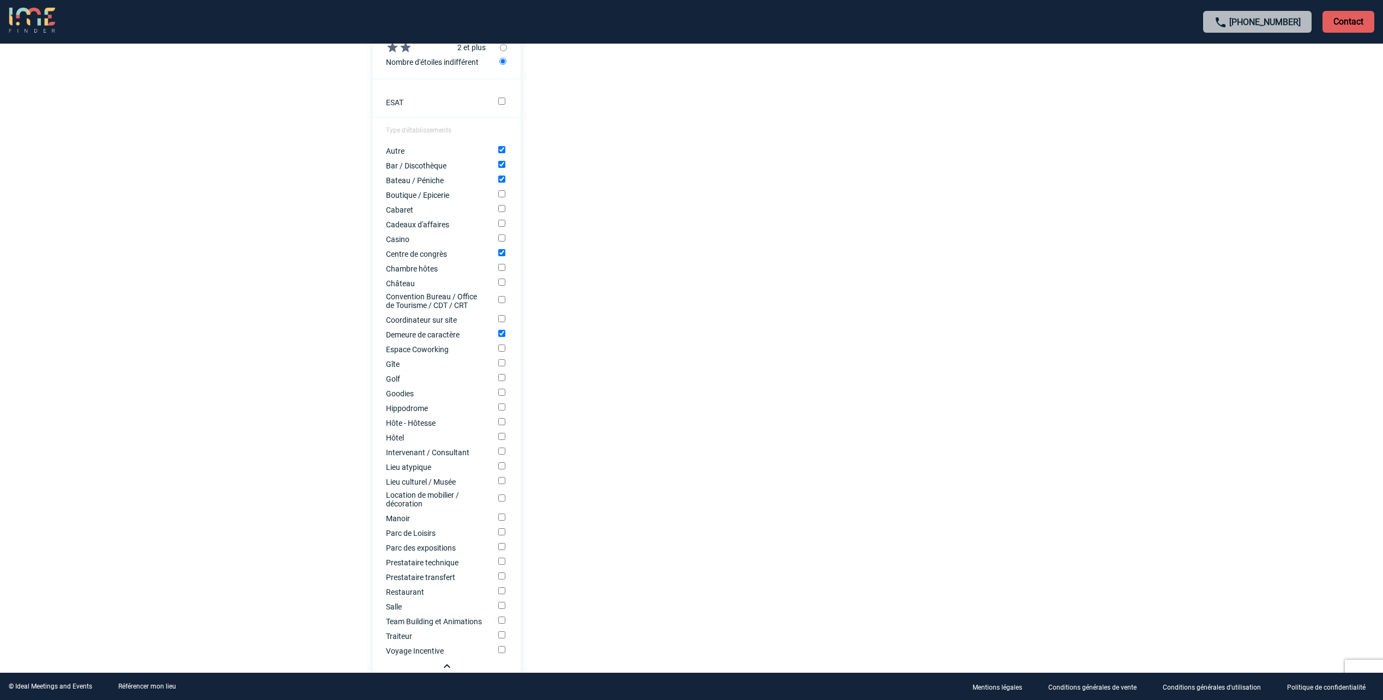
scroll to position [599, 0]
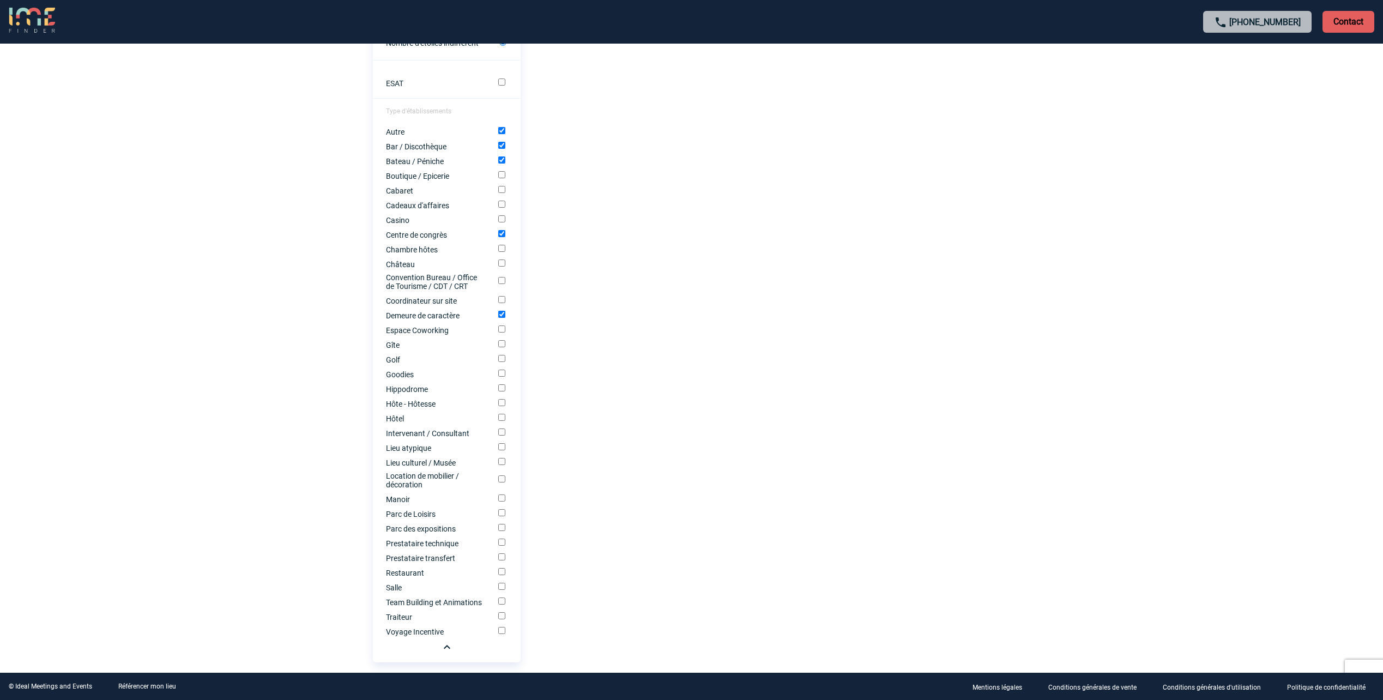
click at [502, 450] on input "Lieu atypique" at bounding box center [501, 446] width 7 height 7
checkbox input "true"
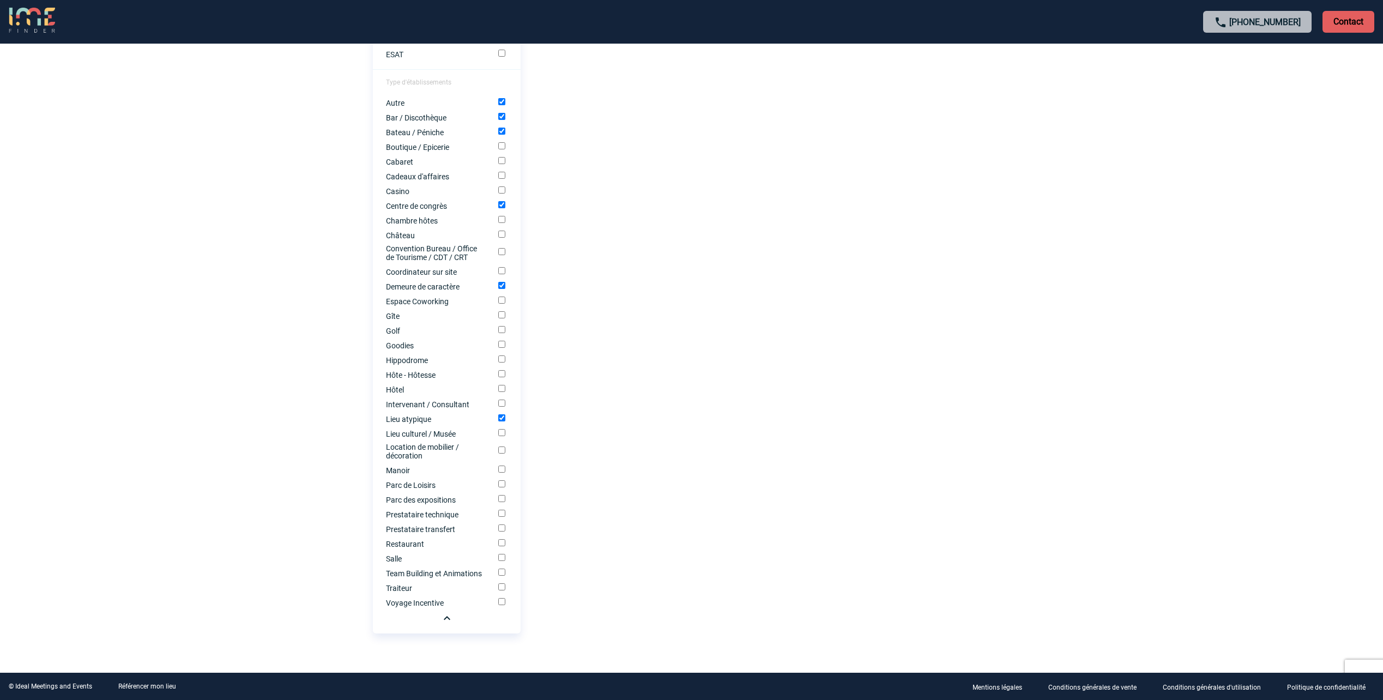
scroll to position [640, 0]
click at [501, 464] on input "Manoir" at bounding box center [501, 464] width 7 height 7
checkbox input "true"
click at [500, 491] on input "Parc des expositions" at bounding box center [501, 493] width 7 height 7
checkbox input "true"
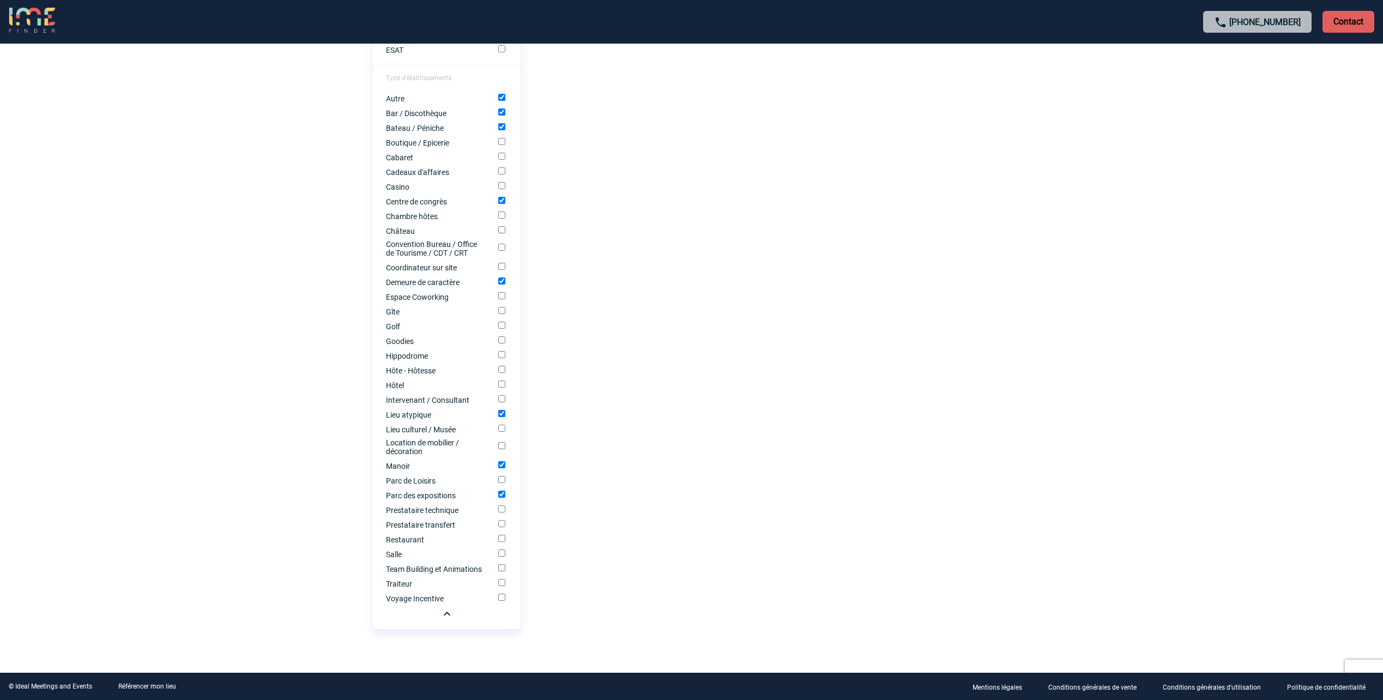
click at [501, 536] on input "Restaurant" at bounding box center [501, 538] width 7 height 7
checkbox input "true"
click at [504, 550] on input "Salle" at bounding box center [501, 552] width 7 height 7
checkbox input "true"
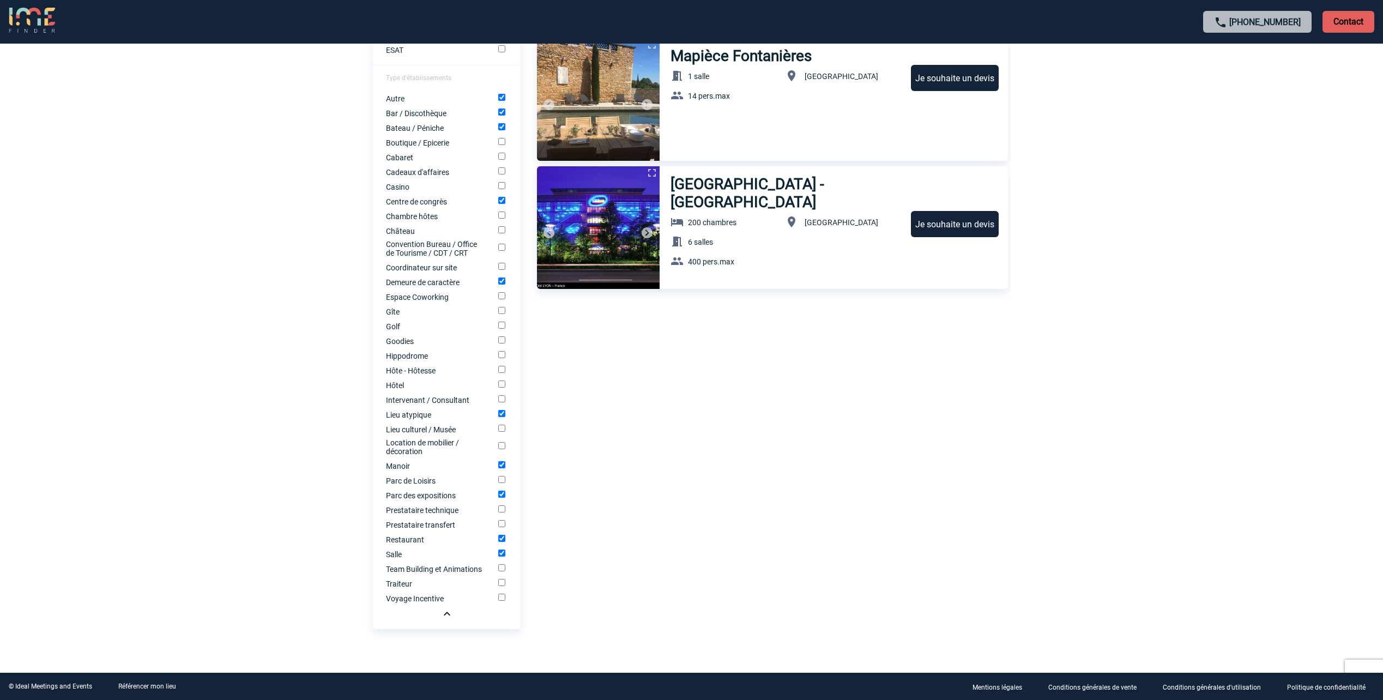
click at [502, 569] on input "Team Building et Animations" at bounding box center [501, 567] width 7 height 7
checkbox input "true"
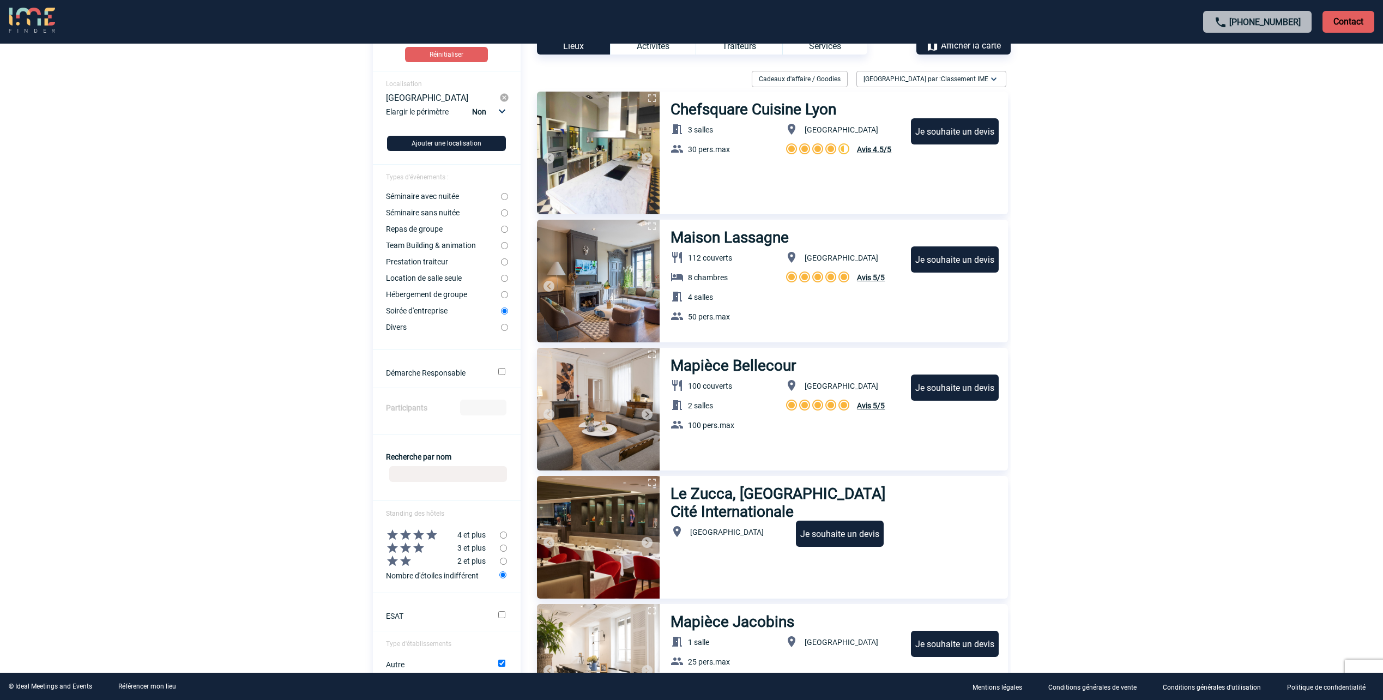
scroll to position [0, 0]
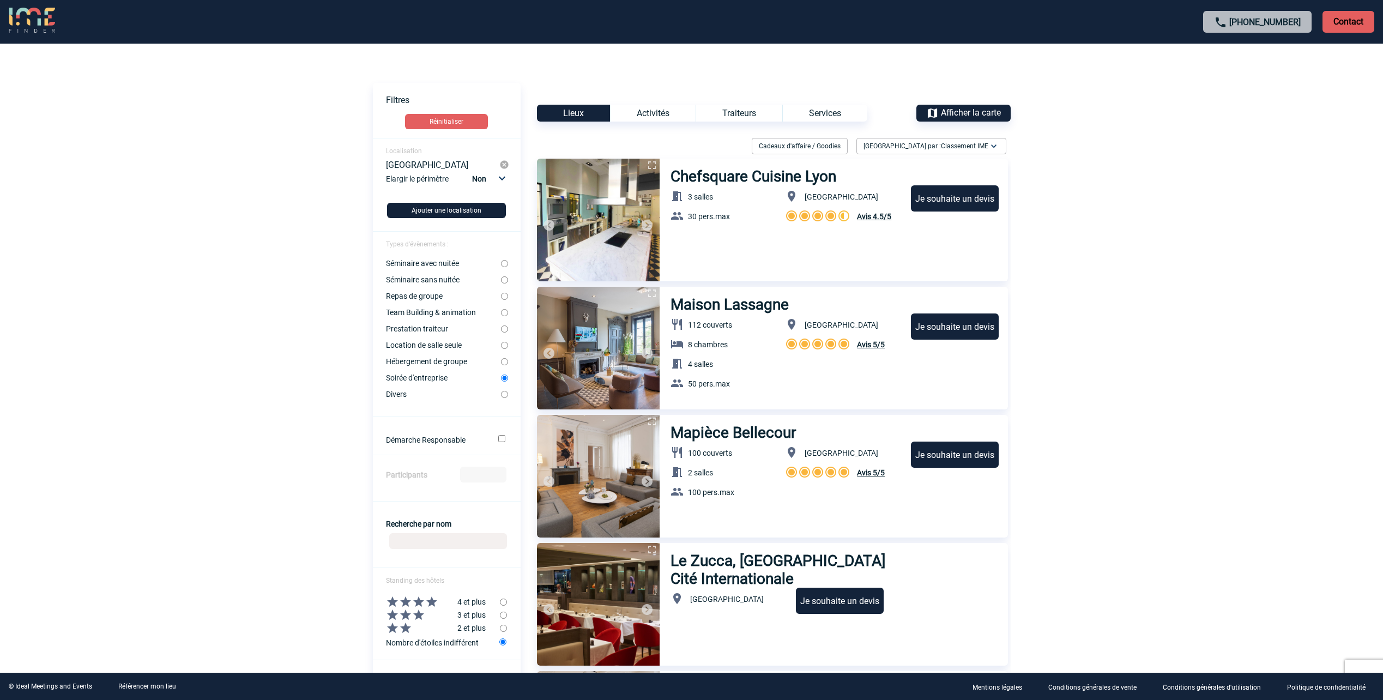
click at [502, 282] on input "Séminaire sans nuitée" at bounding box center [504, 279] width 7 height 7
radio input "true"
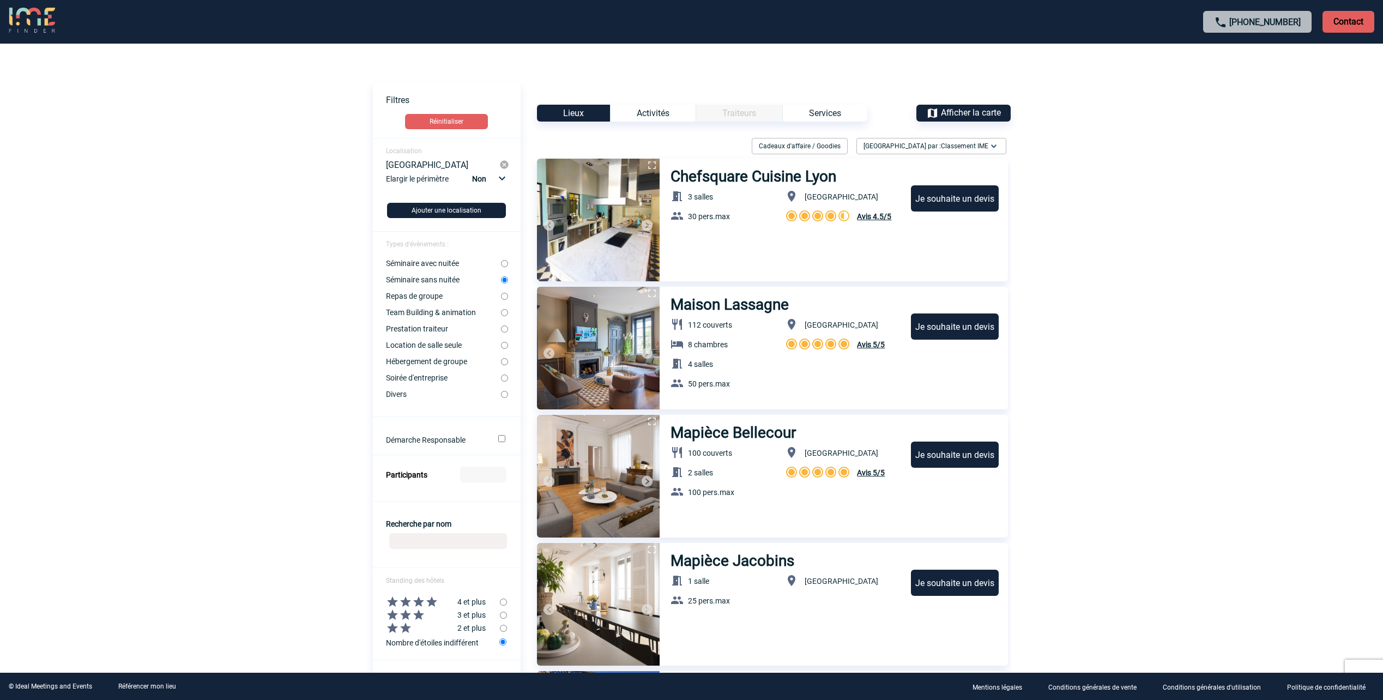
click at [504, 309] on form "Localisation Lyon Elargir le périmètre Non 10km 20km 50km Ajouter une localisat…" at bounding box center [447, 695] width 148 height 1115
click at [503, 314] on input "Team Building & animation" at bounding box center [504, 312] width 7 height 7
radio input "true"
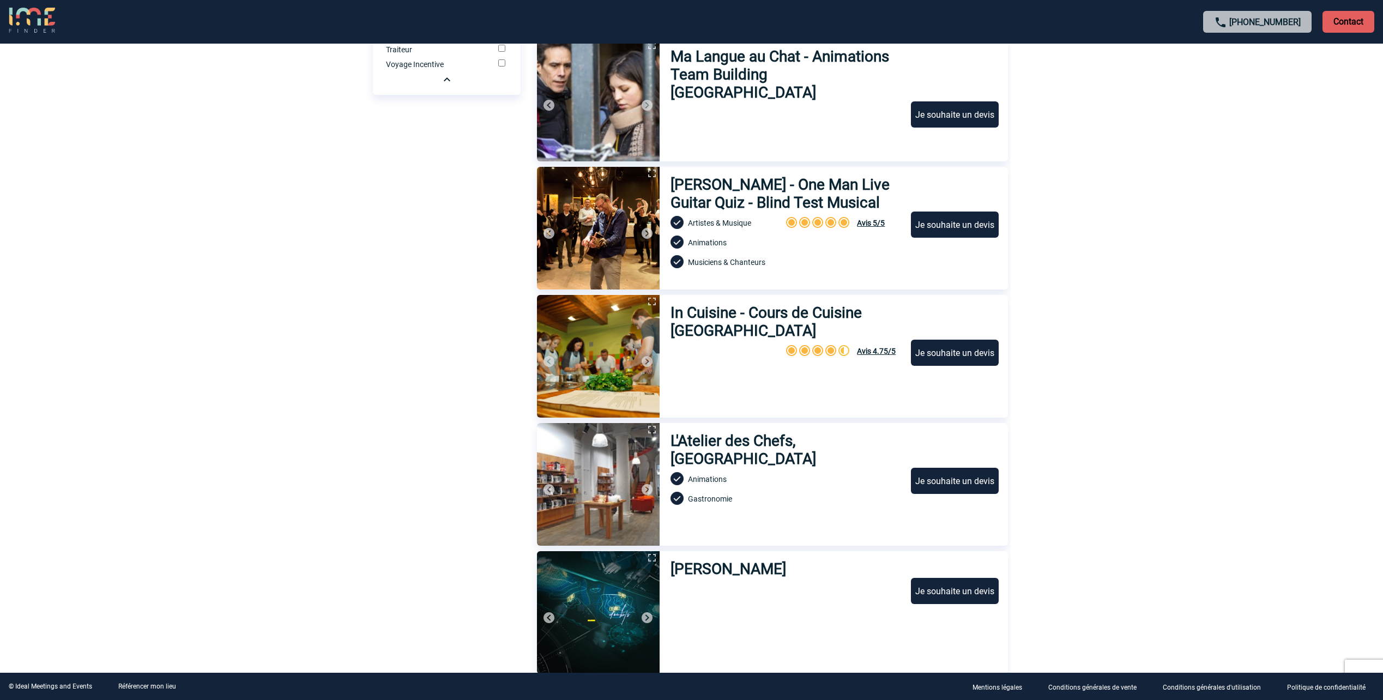
scroll to position [1450, 0]
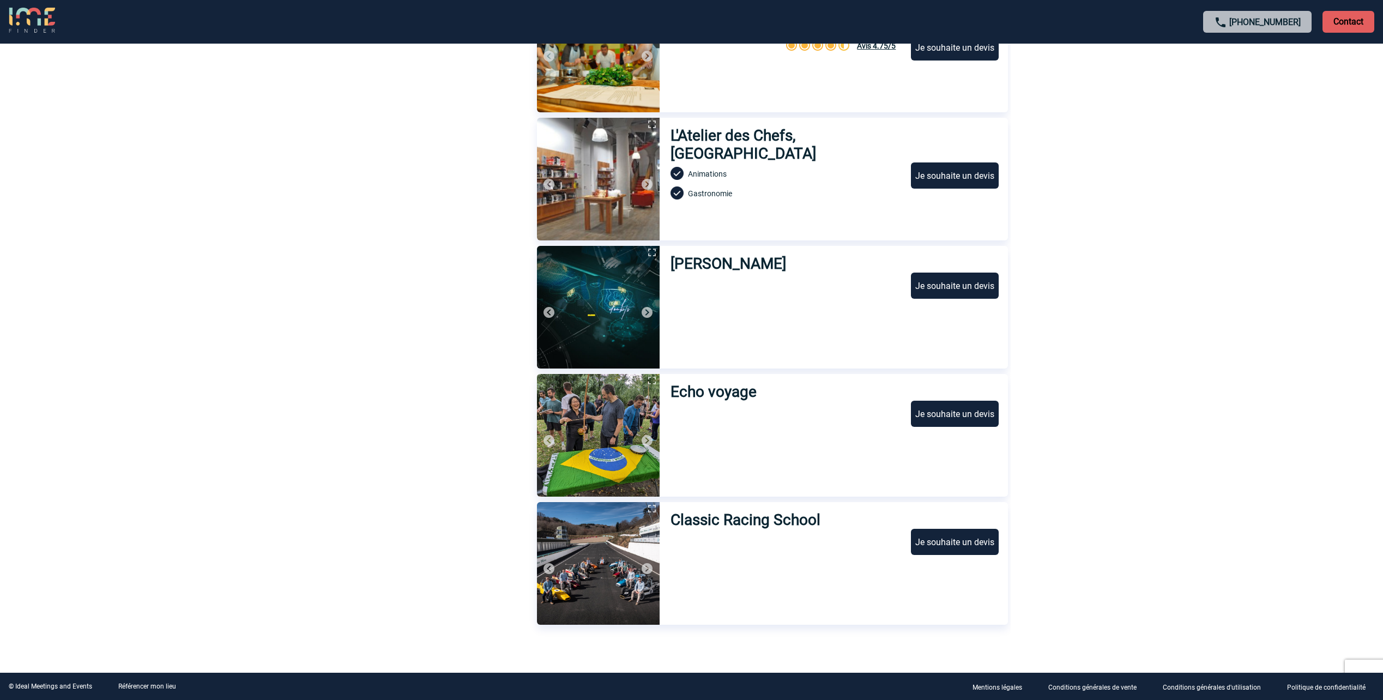
click at [729, 525] on h3 "Classic Racing School" at bounding box center [745, 520] width 151 height 18
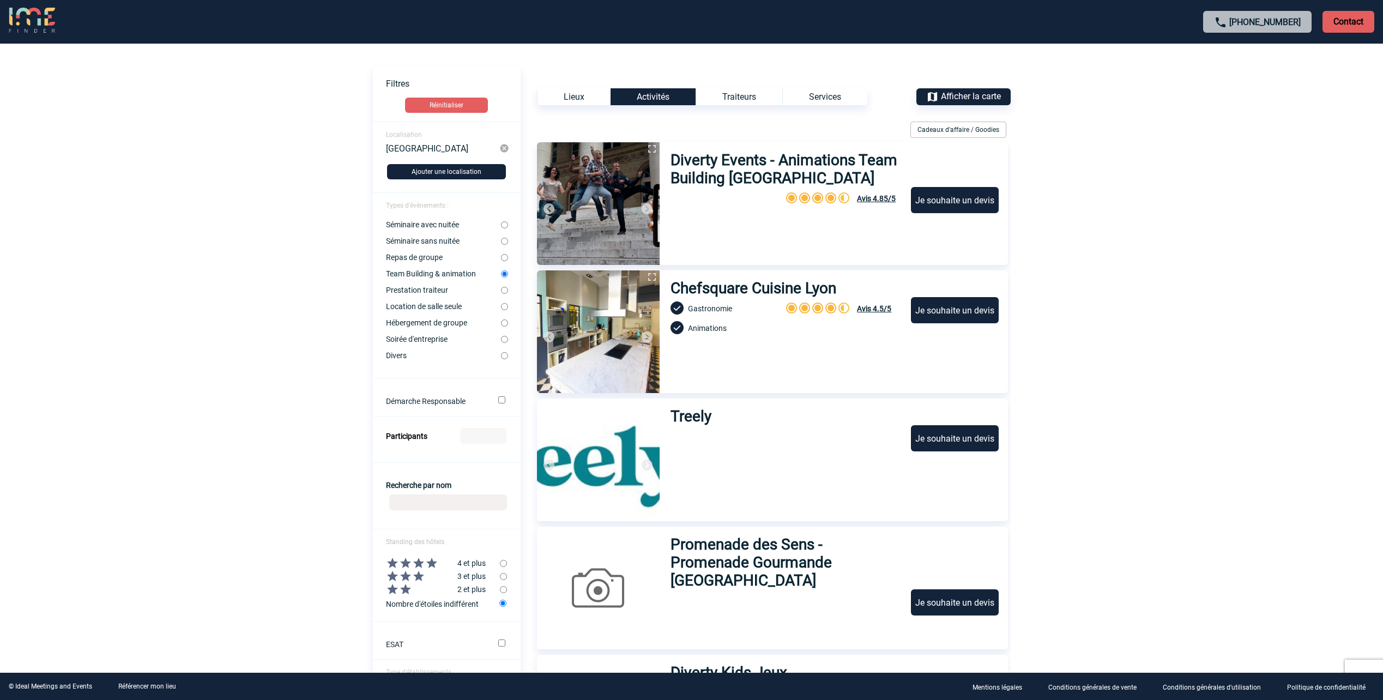
scroll to position [0, 0]
